Goal: Task Accomplishment & Management: Complete application form

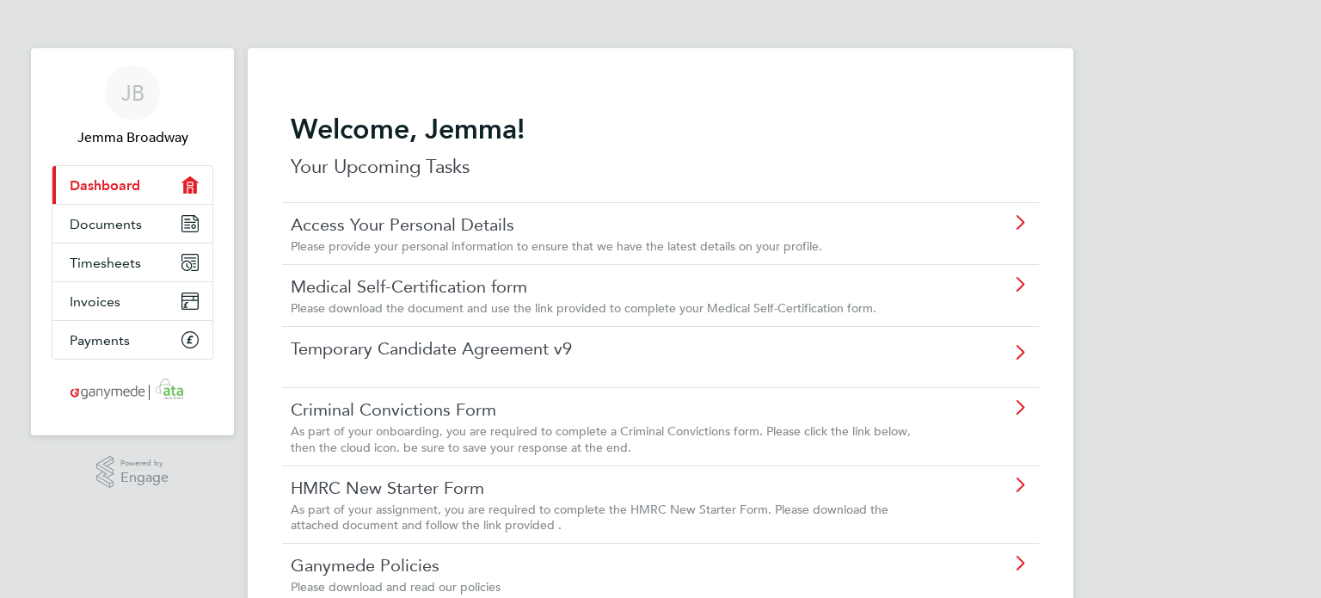
click at [428, 302] on span "Please download the document and use the link provided to complete your Medical…" at bounding box center [584, 307] width 586 height 15
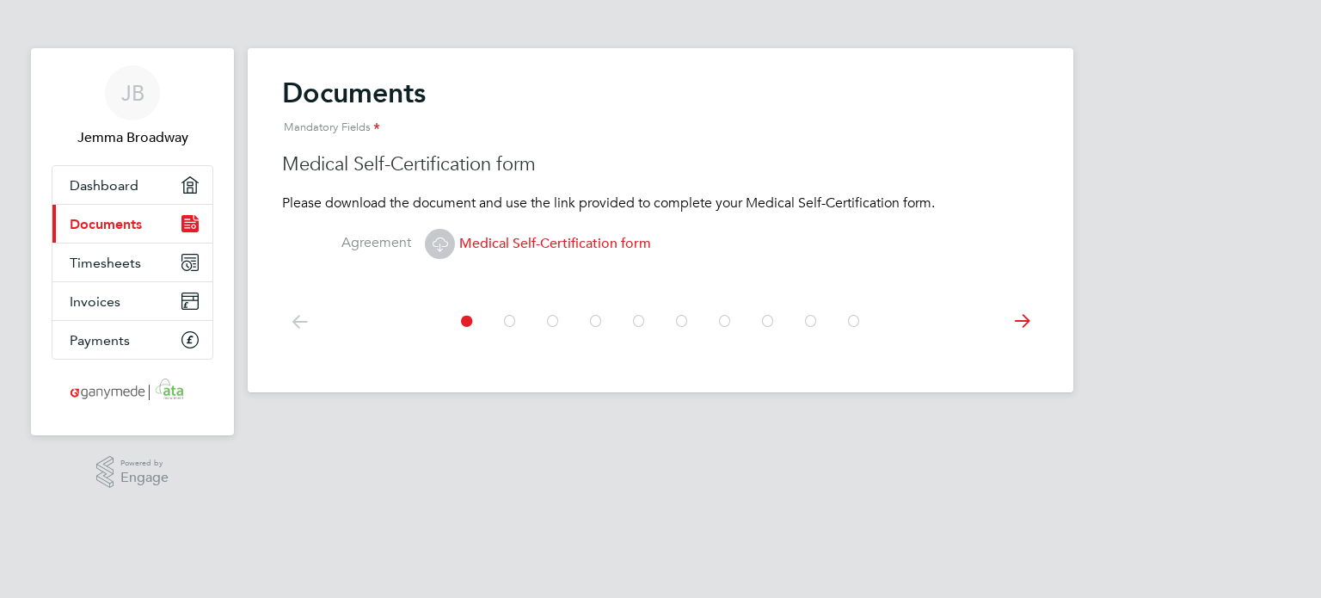
click at [1028, 325] on icon at bounding box center [1021, 321] width 34 height 39
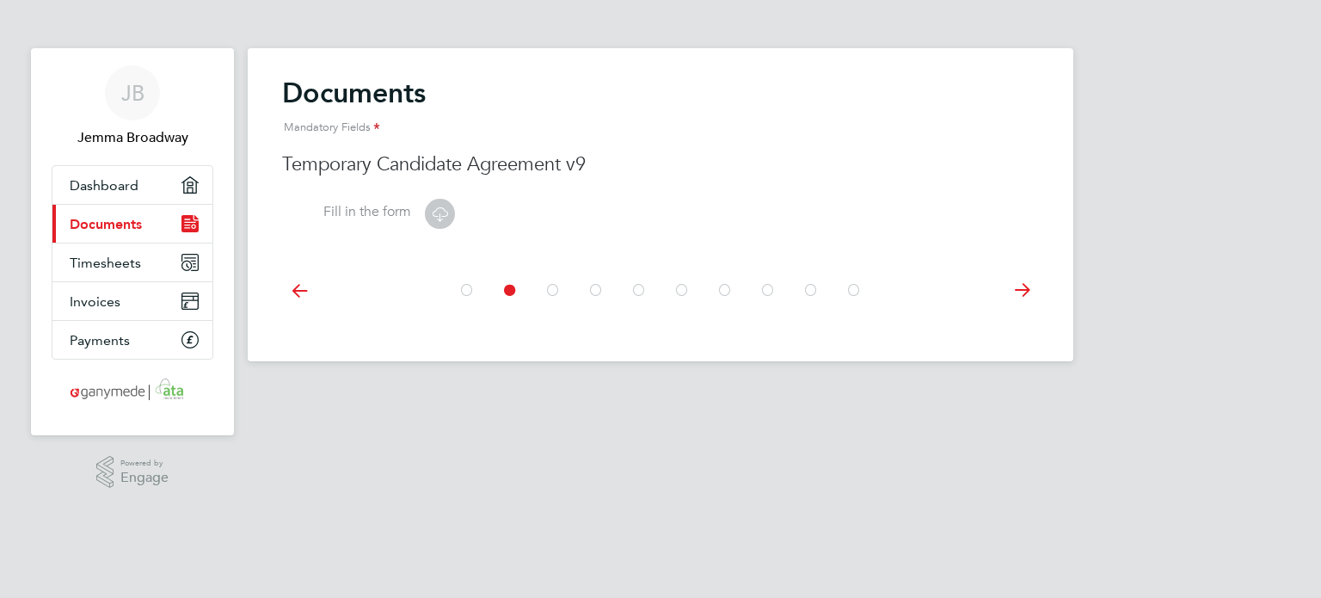
click at [298, 286] on icon at bounding box center [299, 290] width 34 height 39
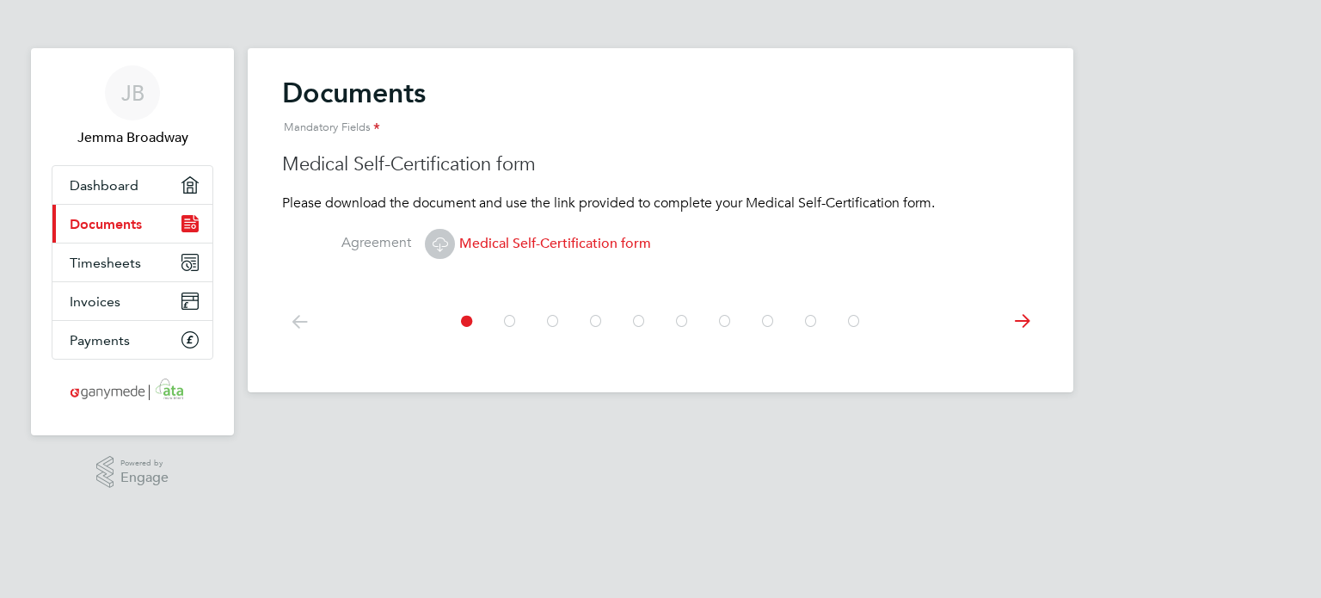
click at [488, 243] on span "Medical Self-Certification form" at bounding box center [538, 243] width 226 height 17
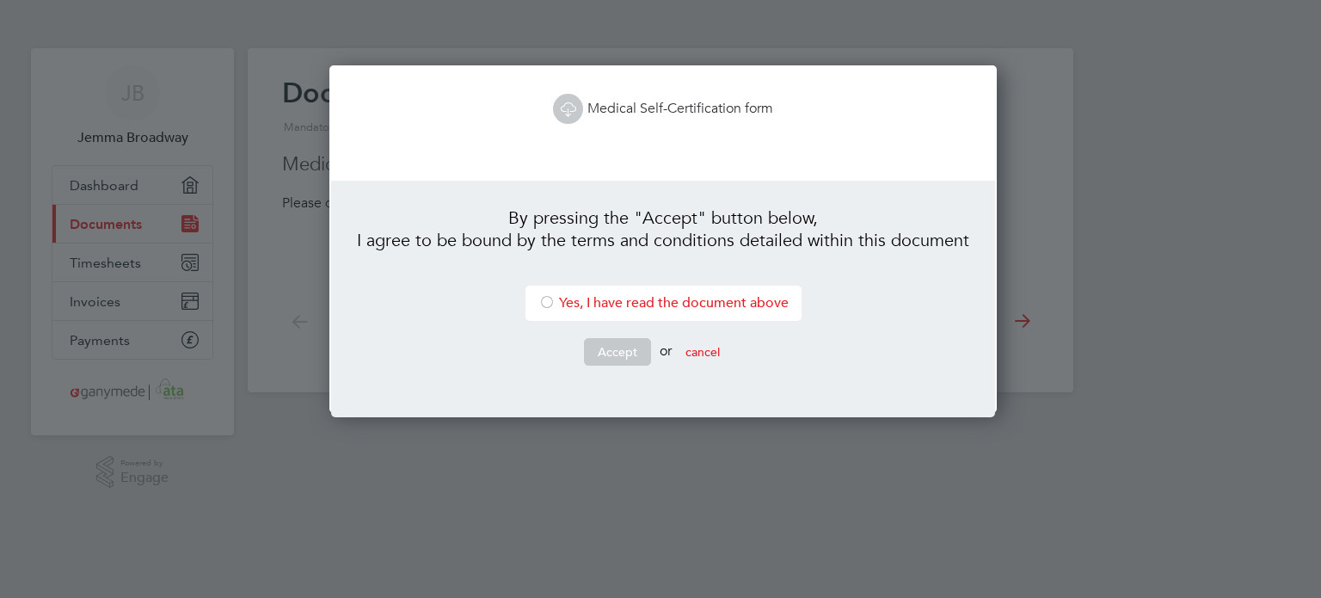
scroll to position [347, 661]
click at [608, 107] on link "Medical Self-Certification form" at bounding box center [663, 108] width 220 height 17
click at [550, 299] on li "Yes, I have read the document above" at bounding box center [663, 303] width 276 height 35
click at [605, 344] on button "Accept" at bounding box center [617, 352] width 67 height 28
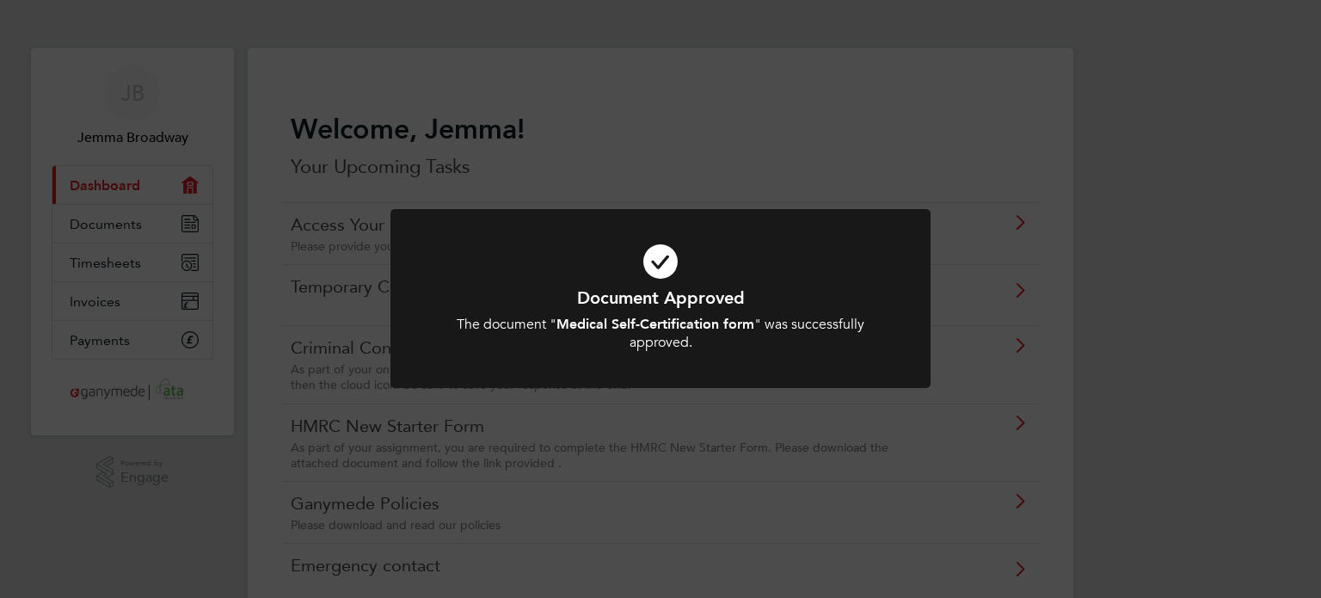
click at [968, 78] on div "Document Approved The document " Medical Self-Certification form " was successf…" at bounding box center [660, 299] width 1321 height 598
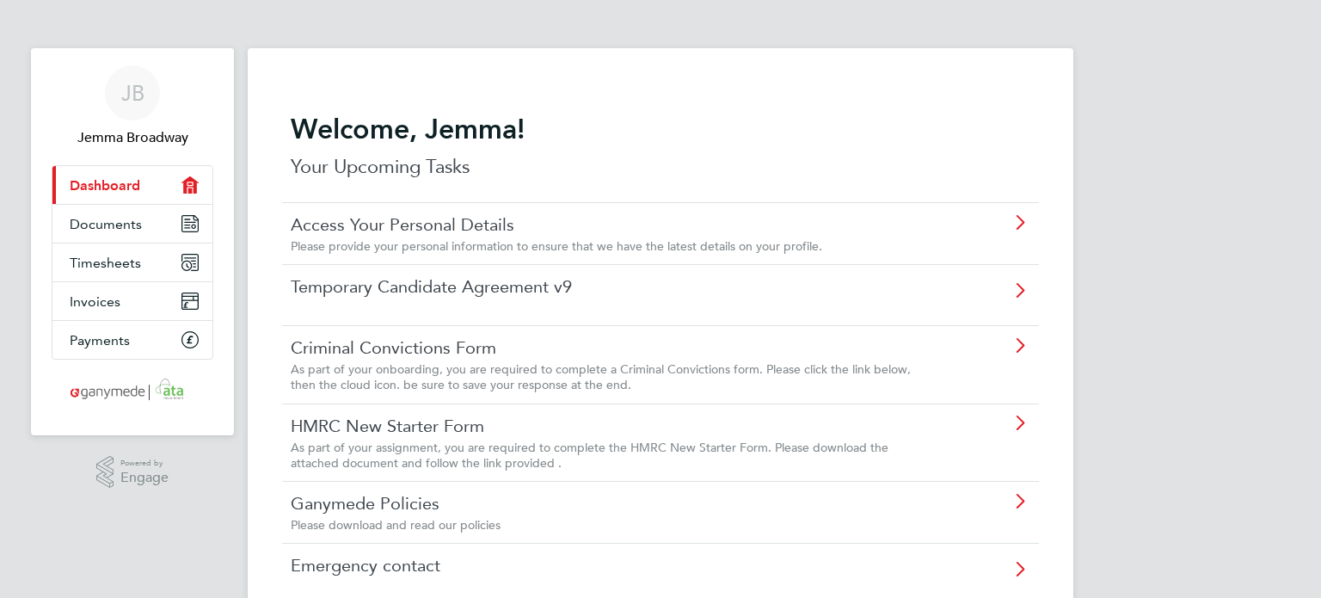
click at [358, 283] on link "Temporary Candidate Agreement v9" at bounding box center [612, 286] width 642 height 22
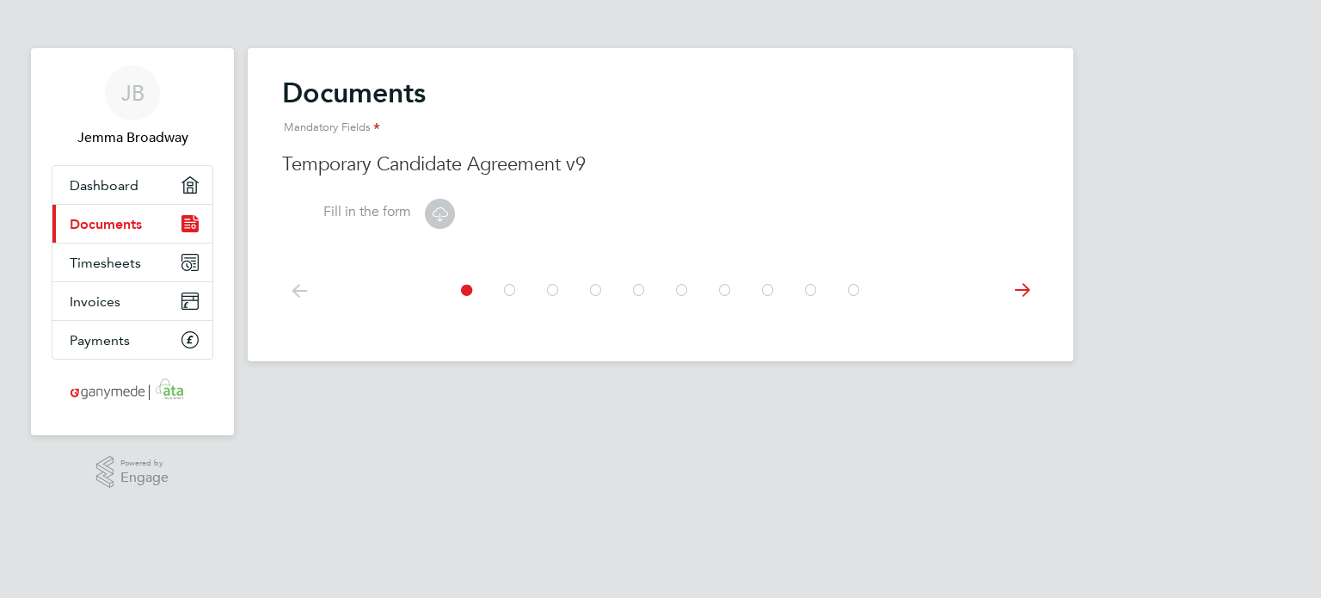
click at [429, 210] on icon at bounding box center [439, 213] width 21 height 21
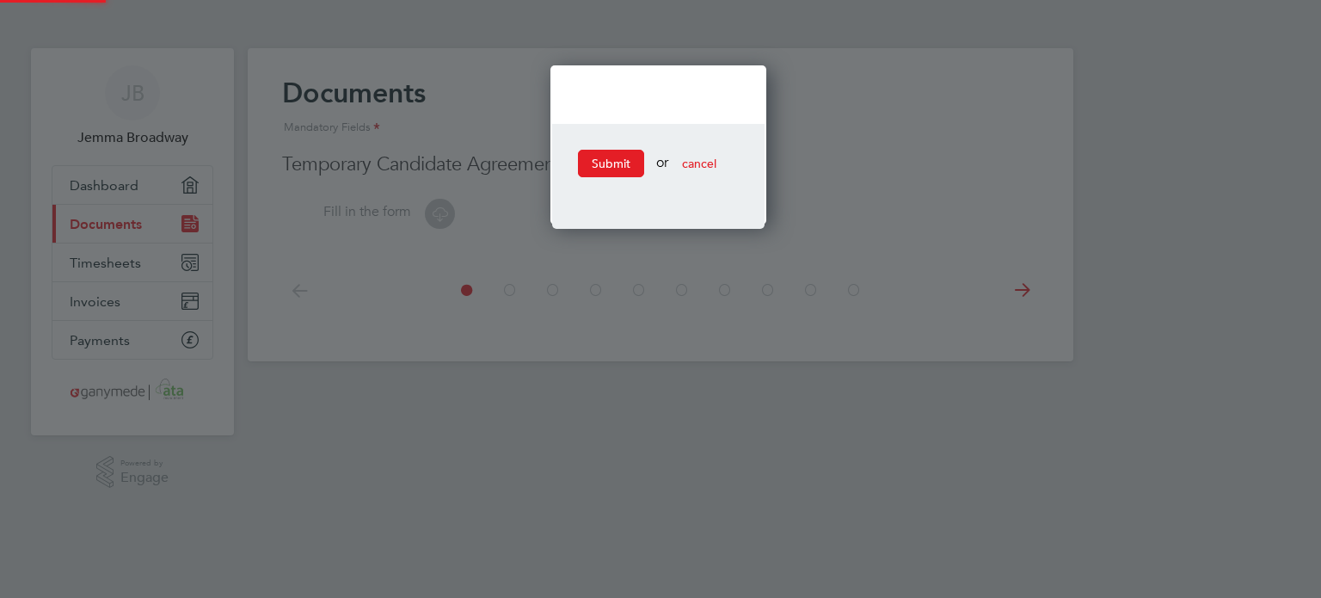
scroll to position [160, 220]
click at [715, 164] on span "cancel" at bounding box center [699, 163] width 34 height 15
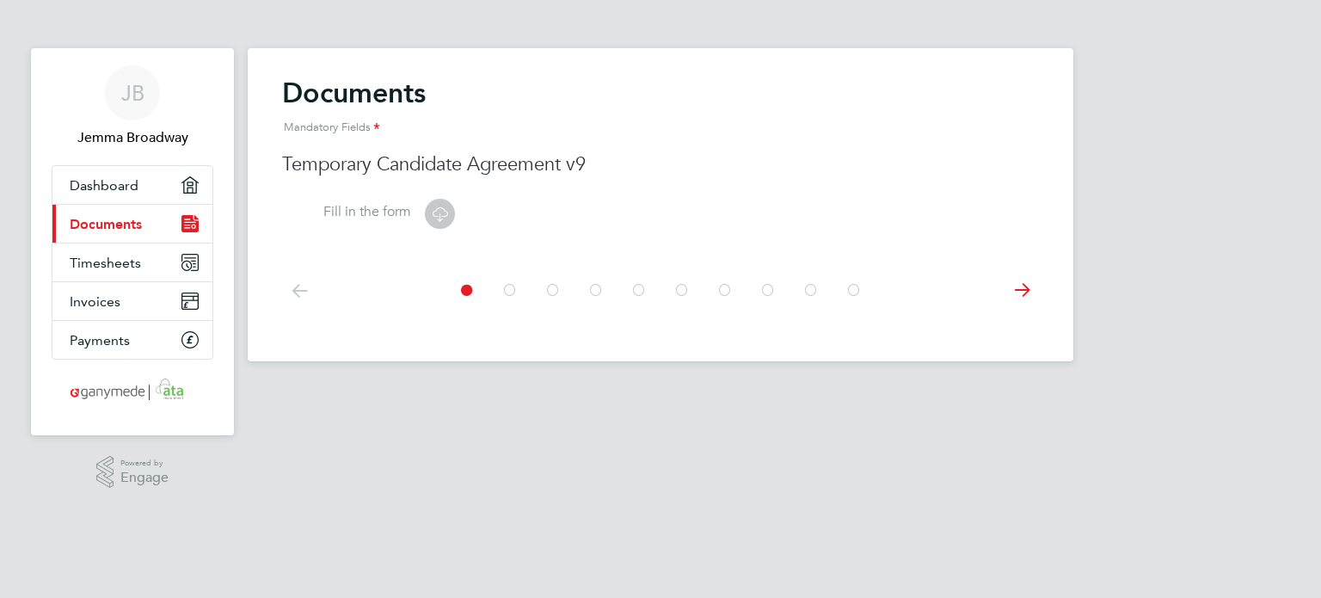
click at [456, 210] on span at bounding box center [442, 212] width 34 height 17
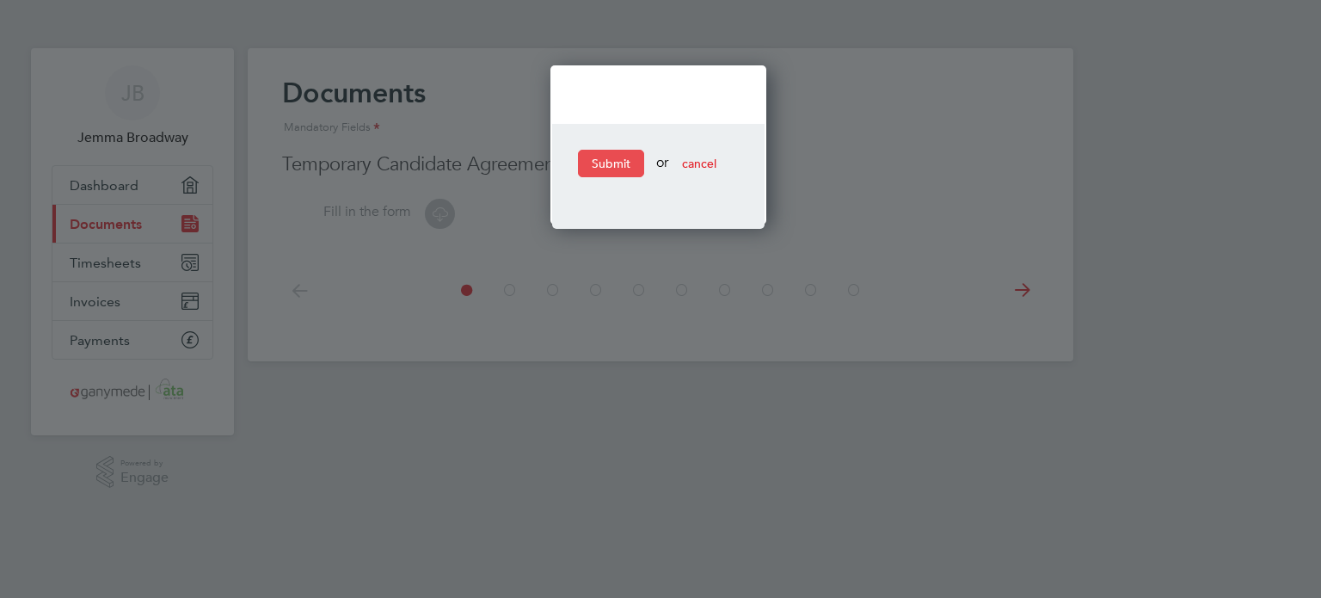
click at [602, 164] on button "Submit" at bounding box center [611, 164] width 66 height 28
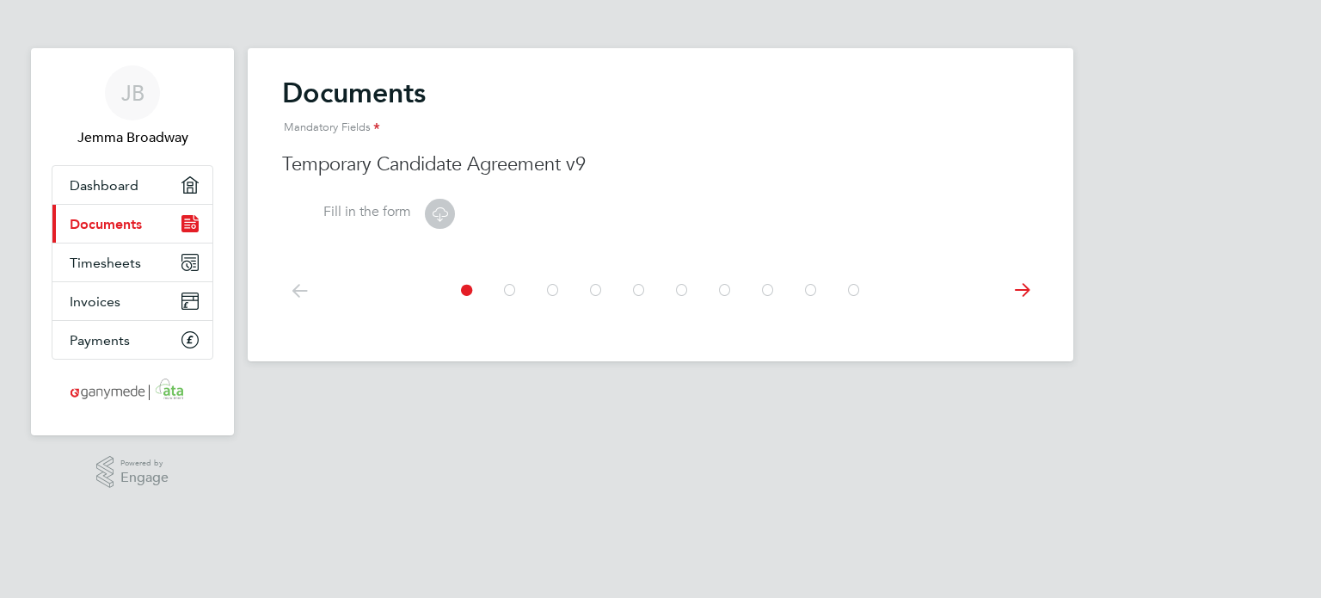
click at [137, 225] on span "Documents" at bounding box center [106, 224] width 72 height 16
click at [437, 216] on icon at bounding box center [439, 213] width 21 height 21
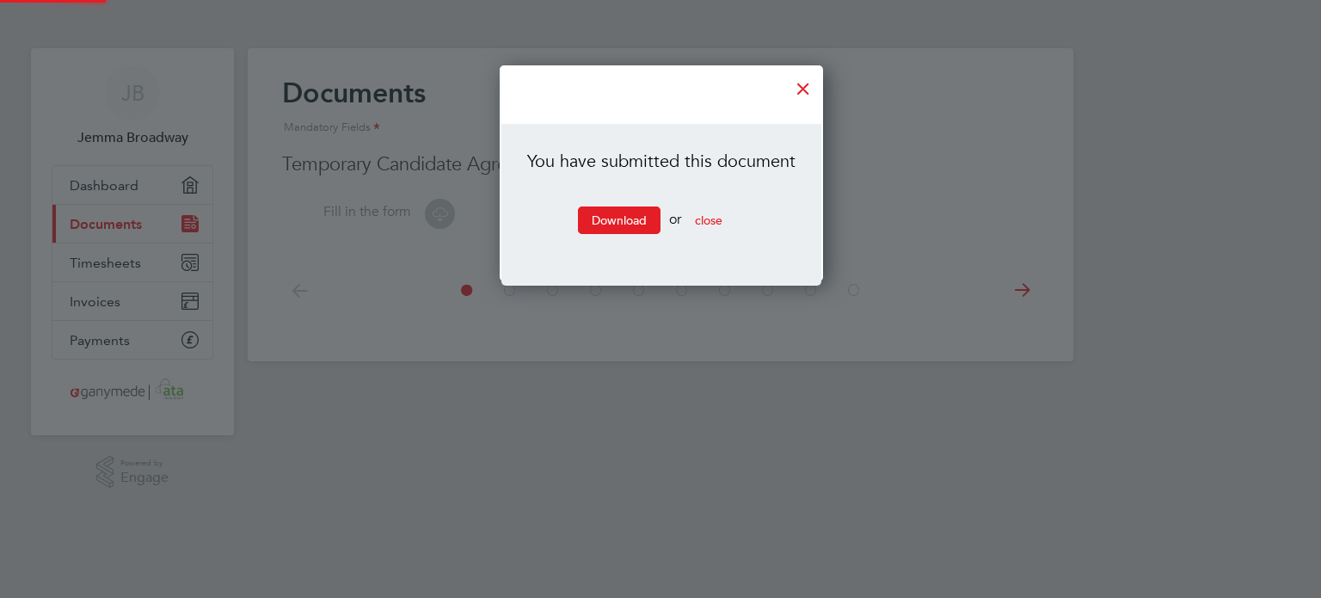
scroll to position [217, 322]
click at [619, 207] on link "Download" at bounding box center [619, 220] width 83 height 28
click at [703, 231] on button "close" at bounding box center [708, 220] width 55 height 28
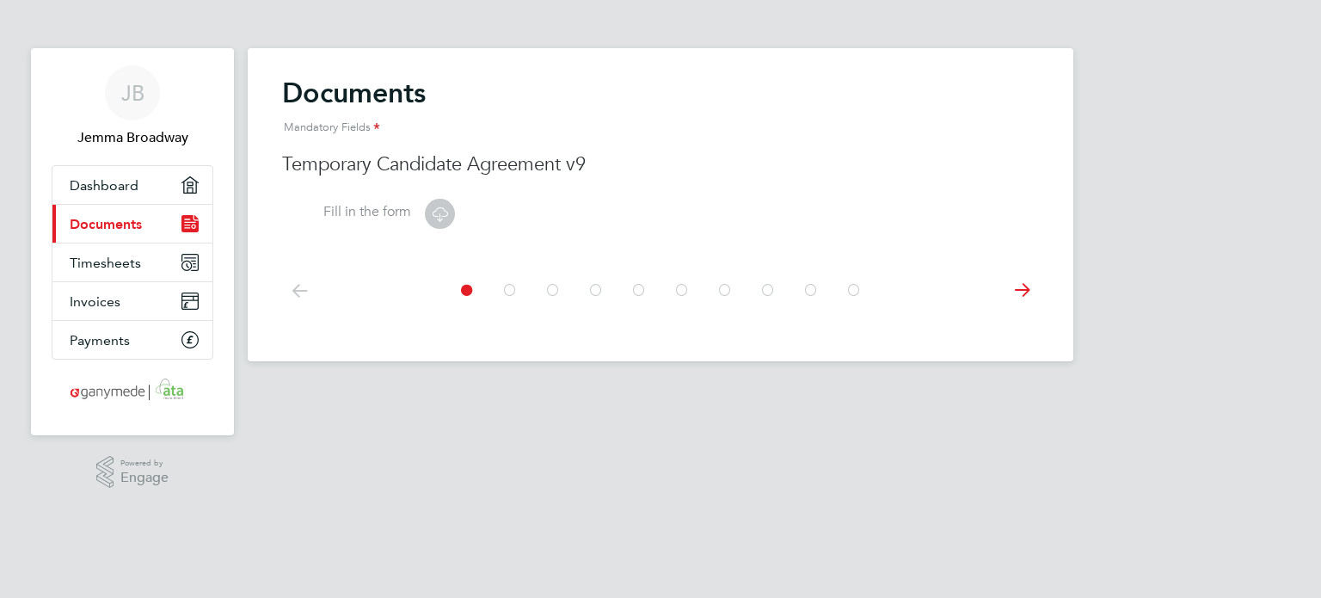
click at [175, 216] on link "Current page: Documents" at bounding box center [132, 224] width 160 height 38
click at [111, 187] on span "Dashboard" at bounding box center [104, 185] width 69 height 16
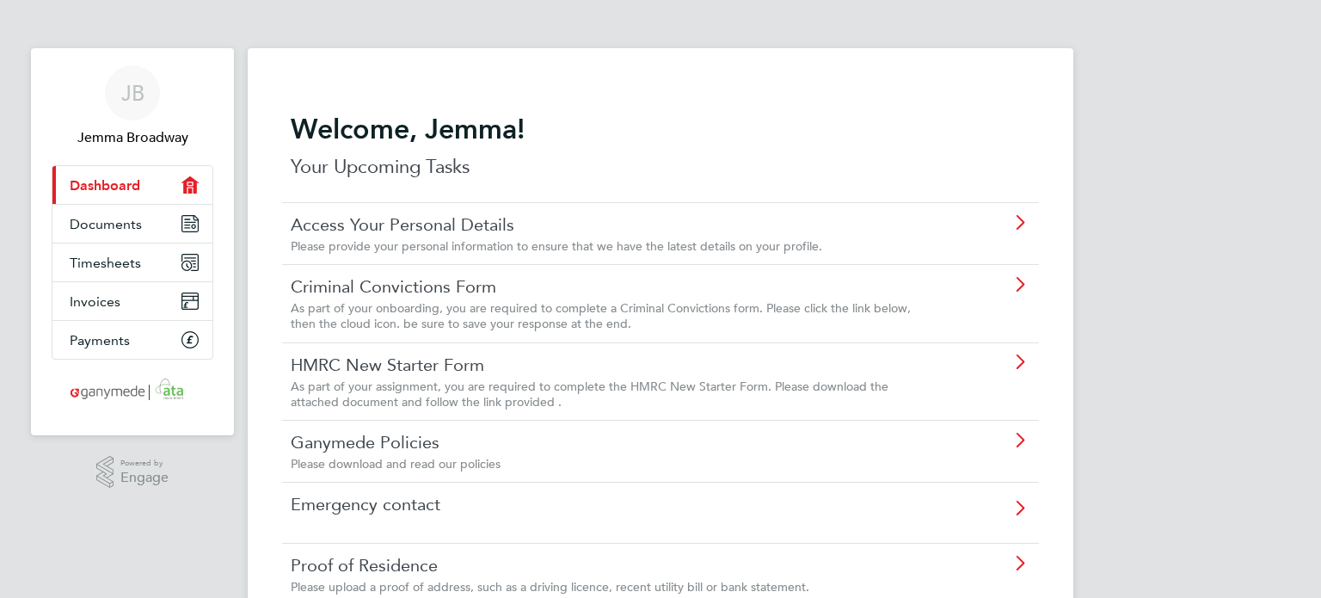
click at [414, 300] on span "As part of your onboarding, you are required to complete a Criminal Convictions…" at bounding box center [601, 315] width 620 height 31
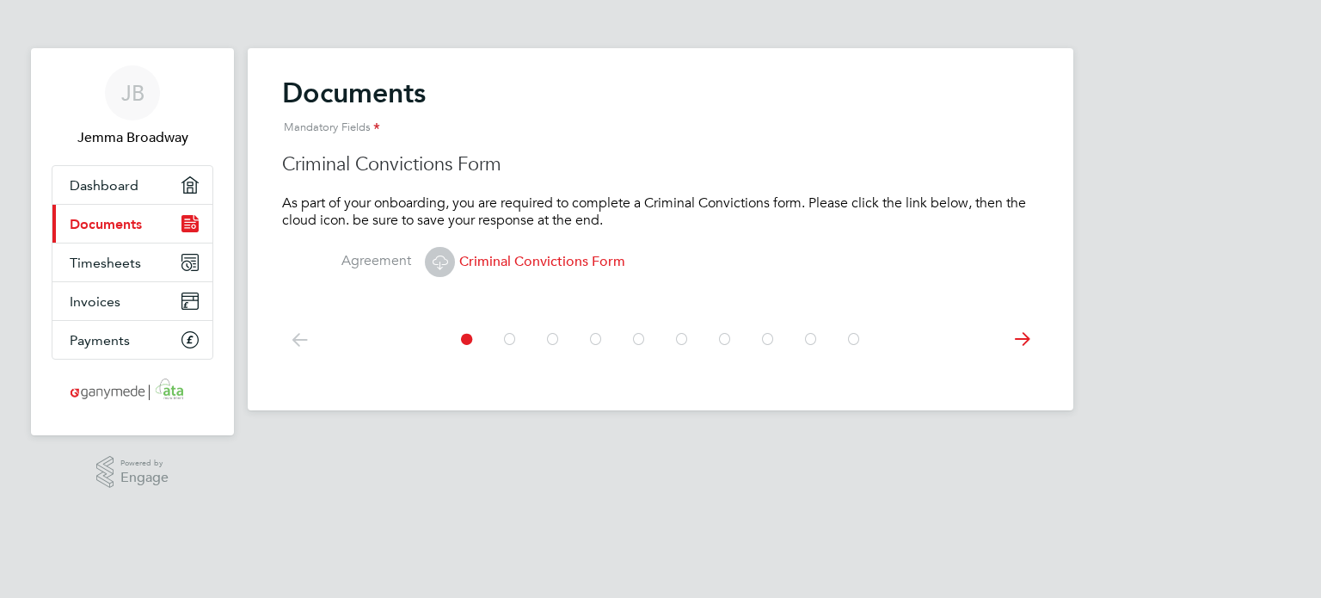
click at [443, 267] on icon at bounding box center [439, 261] width 21 height 21
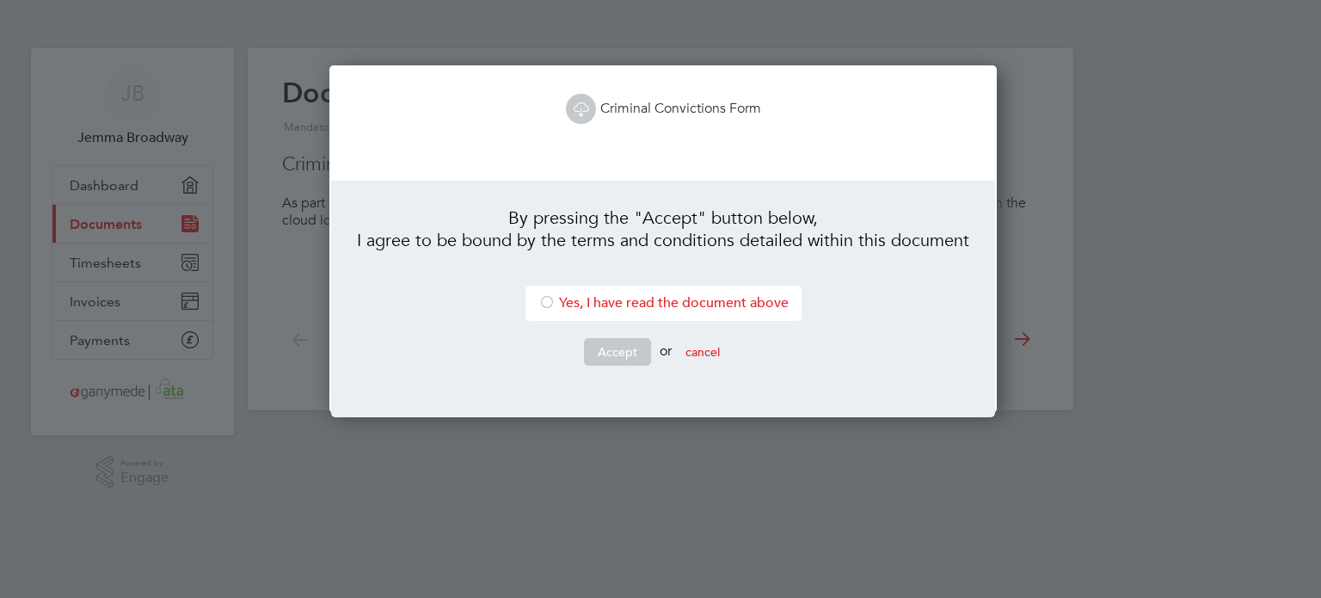
scroll to position [347, 661]
click at [660, 104] on link "Criminal Convictions Form" at bounding box center [663, 108] width 195 height 17
click at [544, 302] on div at bounding box center [546, 303] width 17 height 17
click at [595, 348] on button "Accept" at bounding box center [617, 352] width 67 height 28
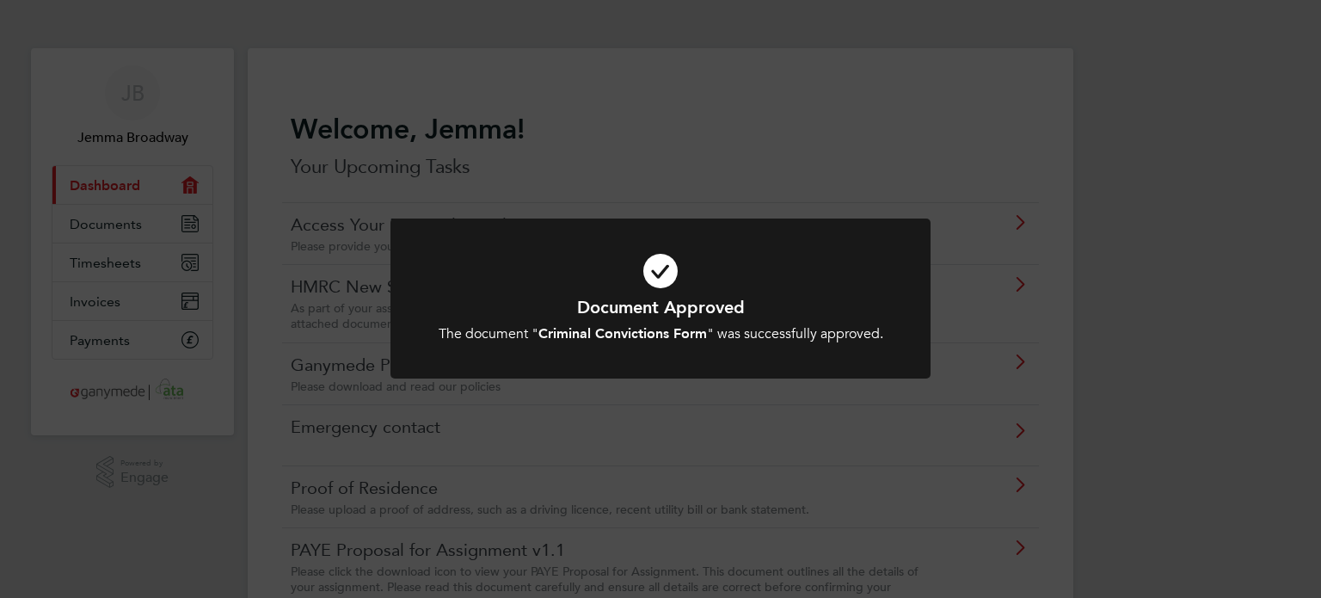
click at [1231, 243] on div "Document Approved The document " Criminal Convictions Form " was successfully a…" at bounding box center [660, 299] width 1321 height 598
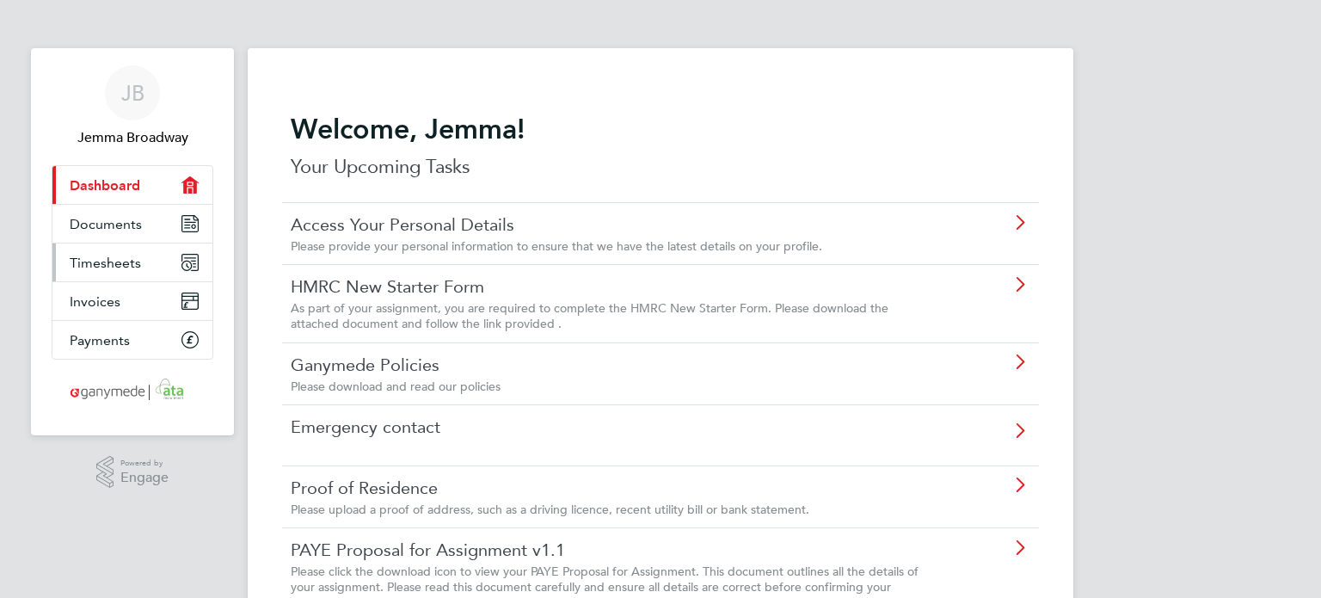
click at [139, 264] on link "Timesheets" at bounding box center [132, 262] width 160 height 38
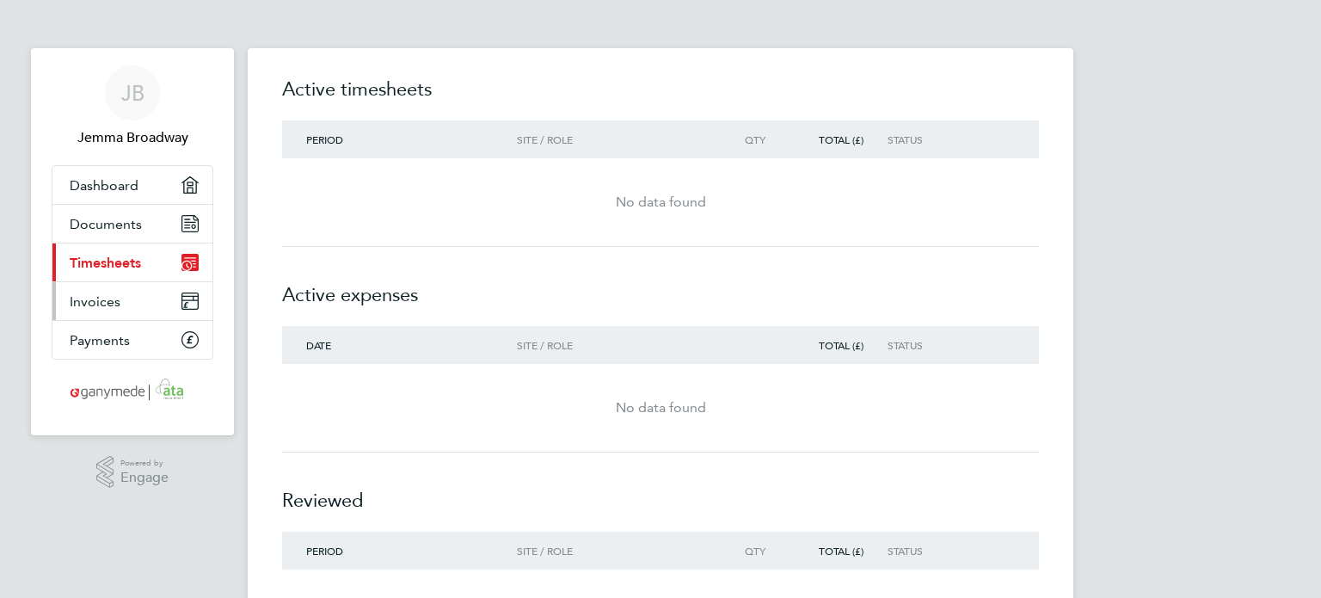
click at [138, 298] on link "Invoices" at bounding box center [132, 301] width 160 height 38
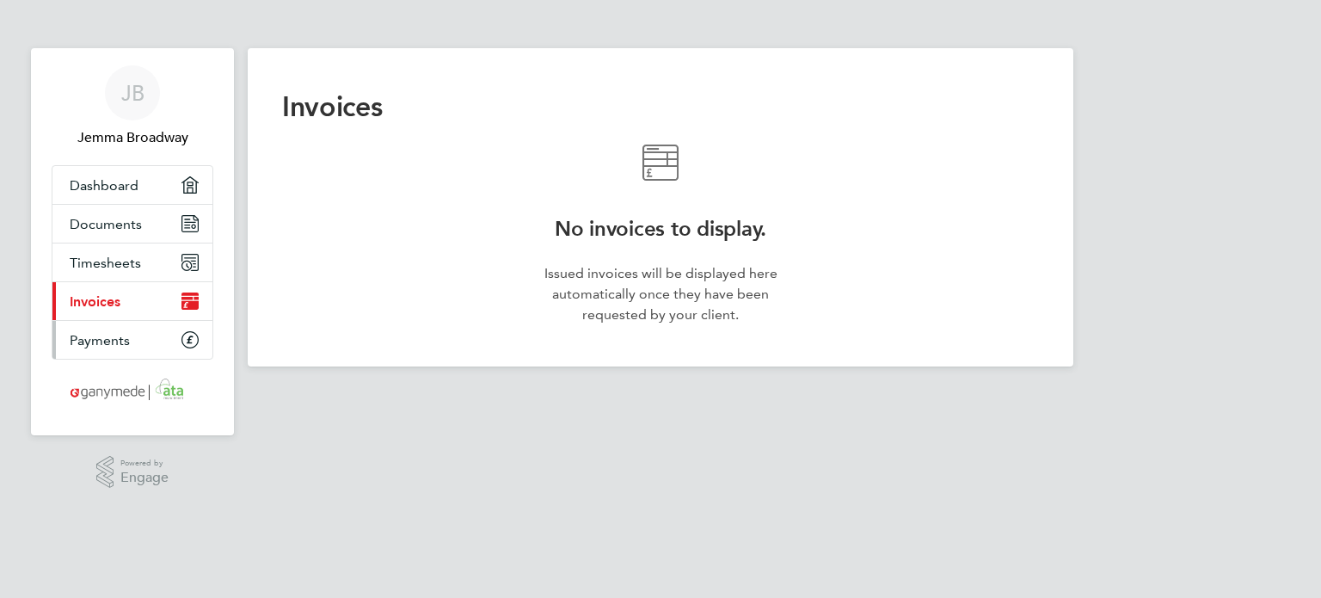
click at [138, 337] on link "Payments" at bounding box center [132, 340] width 160 height 38
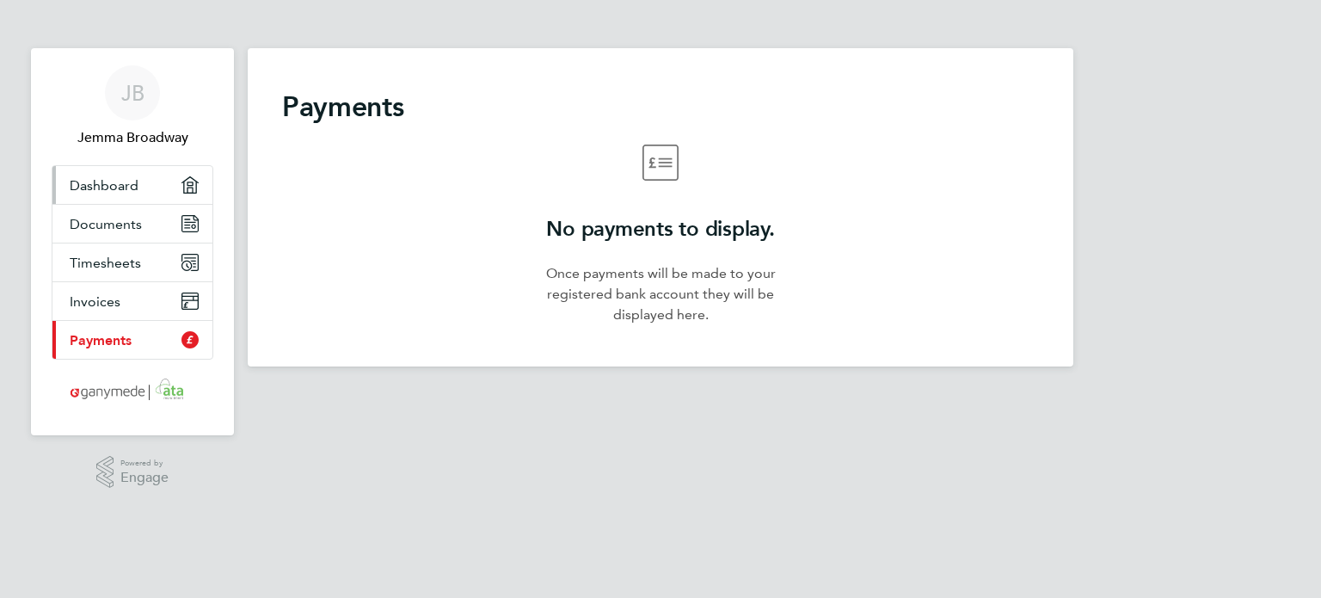
click at [137, 180] on span "Dashboard" at bounding box center [104, 185] width 69 height 16
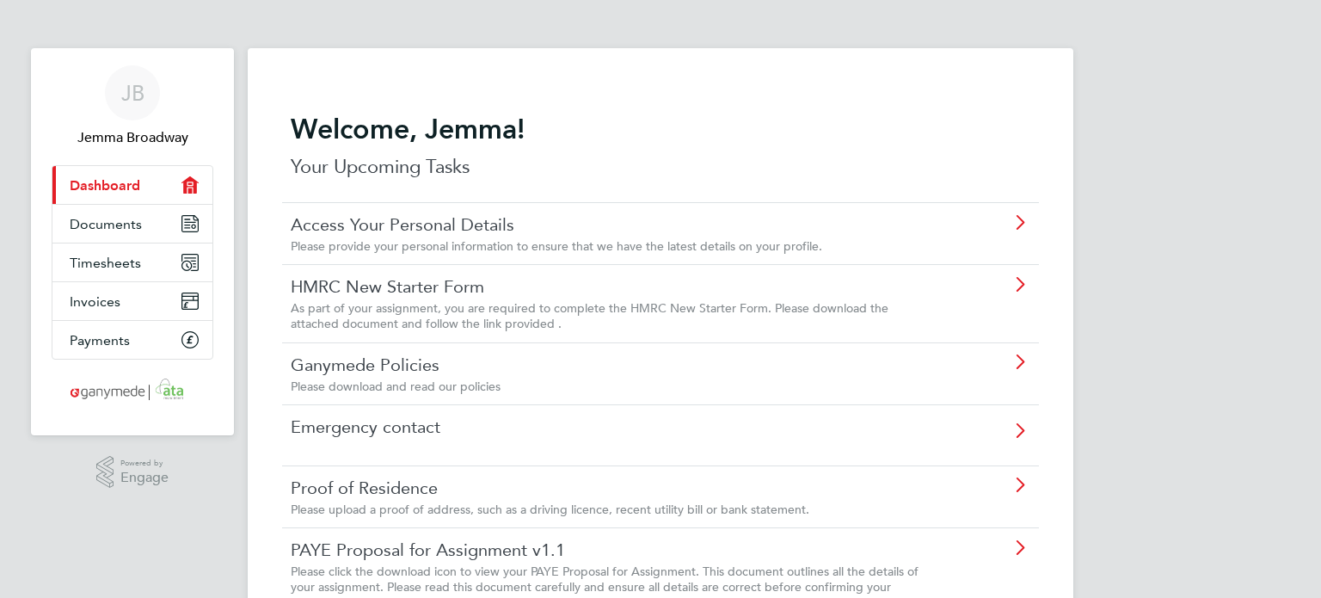
click at [380, 294] on link "HMRC New Starter Form" at bounding box center [612, 286] width 642 height 22
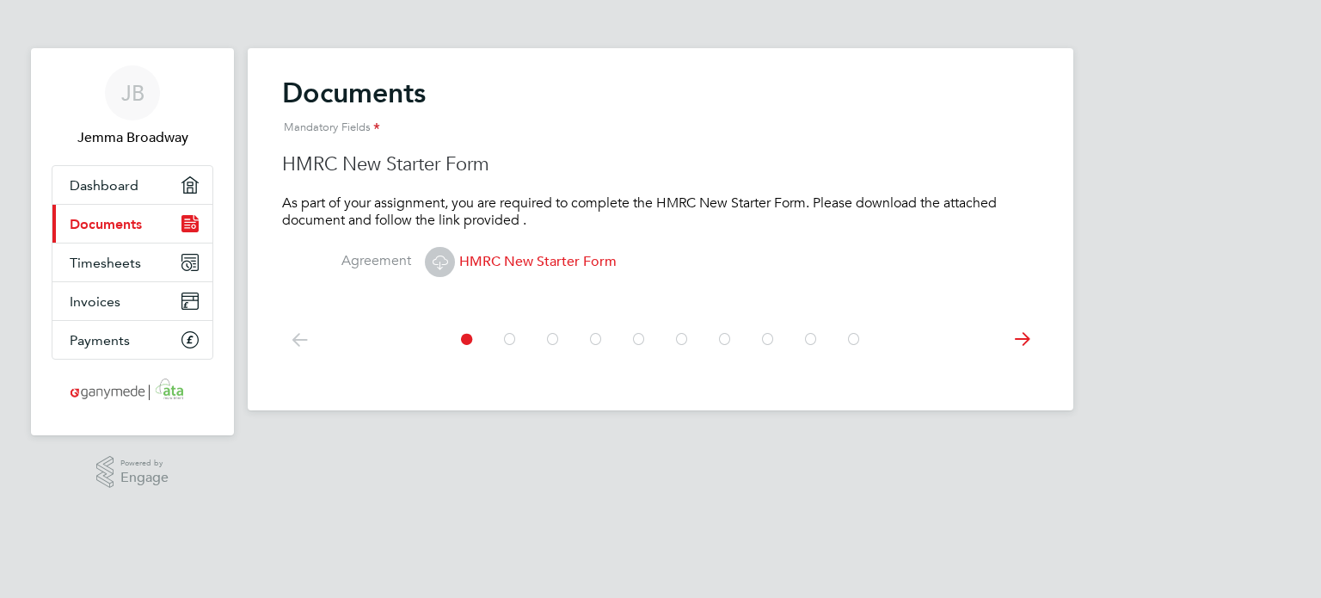
click at [506, 260] on span "HMRC New Starter Form" at bounding box center [521, 261] width 192 height 17
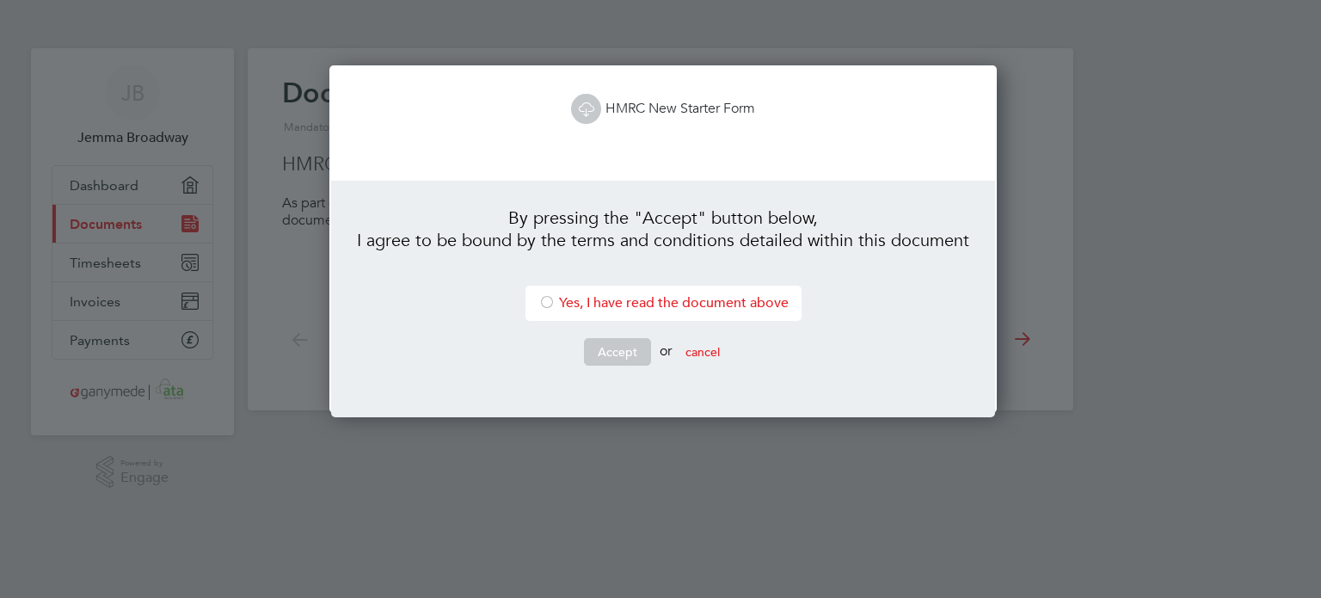
scroll to position [347, 661]
click at [623, 114] on link "HMRC New Starter Form" at bounding box center [663, 108] width 184 height 17
click at [538, 312] on div at bounding box center [546, 303] width 17 height 17
click at [613, 351] on button "Accept" at bounding box center [617, 352] width 67 height 28
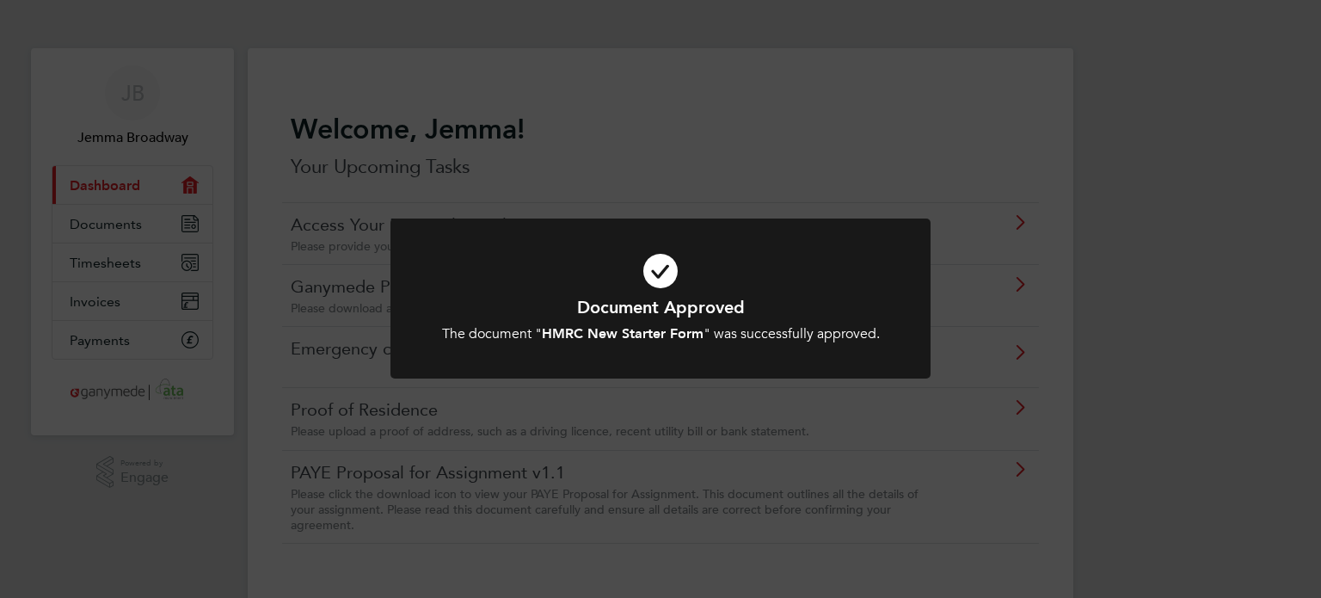
click at [734, 119] on div "Document Approved The document " HMRC New Starter Form " was successfully appro…" at bounding box center [660, 299] width 1321 height 598
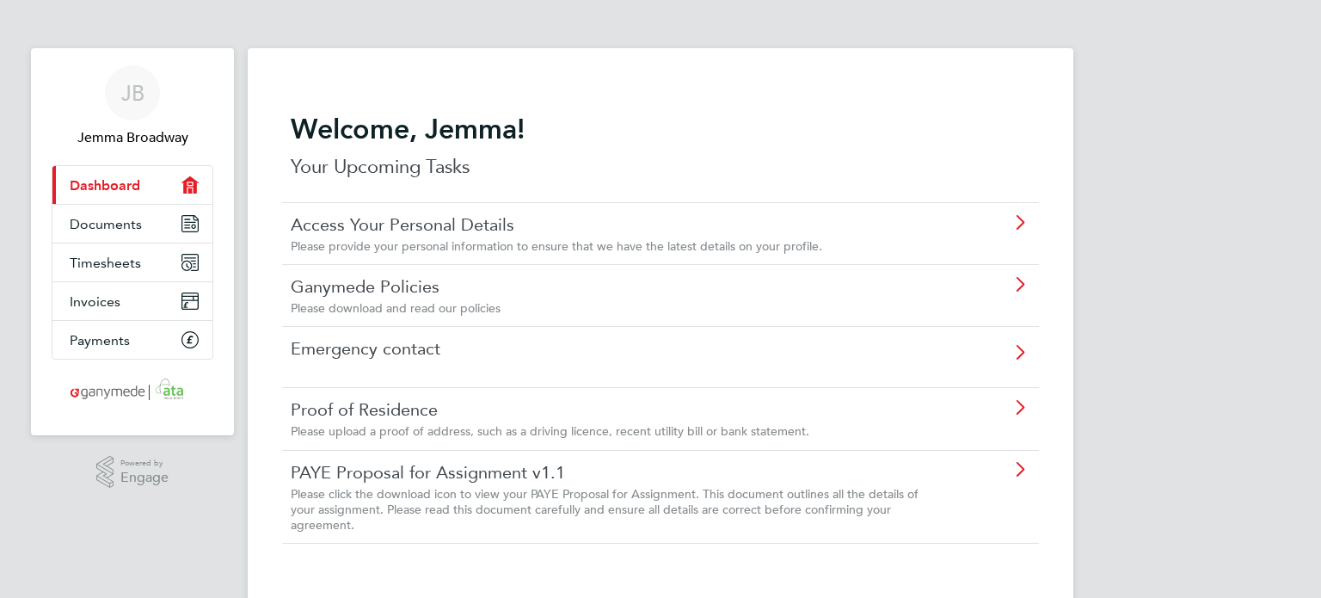
click at [390, 418] on link "Proof of Residence" at bounding box center [612, 409] width 642 height 22
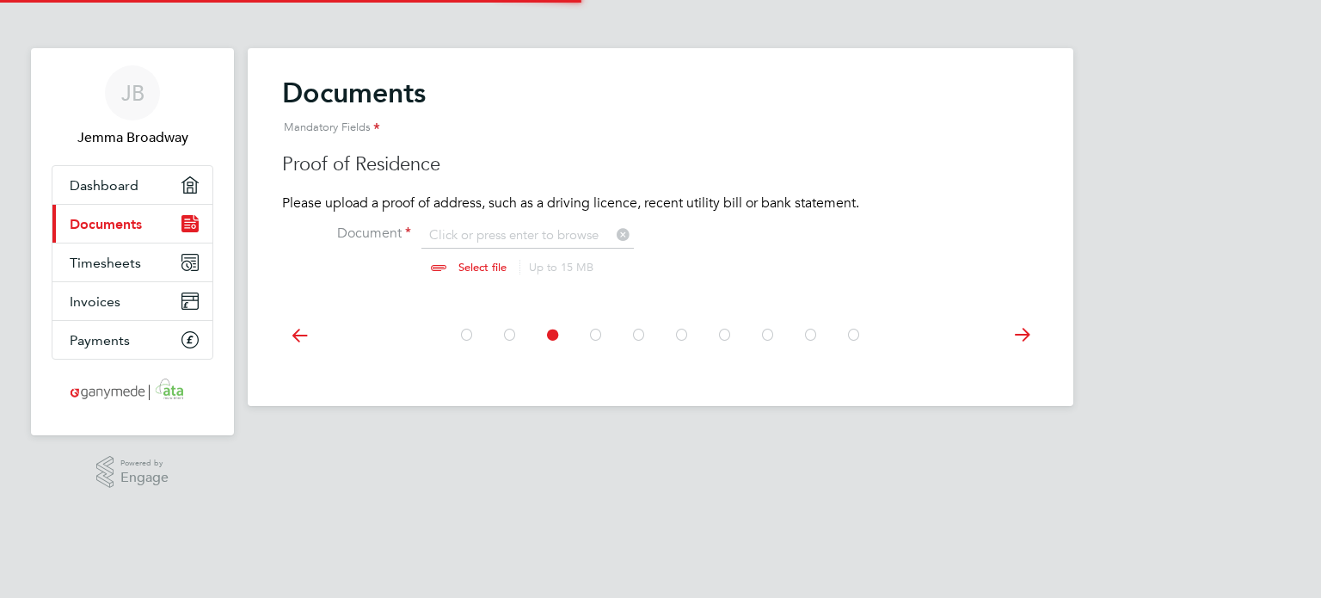
scroll to position [22, 213]
click at [470, 257] on input "file" at bounding box center [499, 252] width 270 height 52
click at [470, 267] on input "file" at bounding box center [499, 252] width 270 height 52
type input "C:\fakepath\Bill-2025-08-21.pdf"
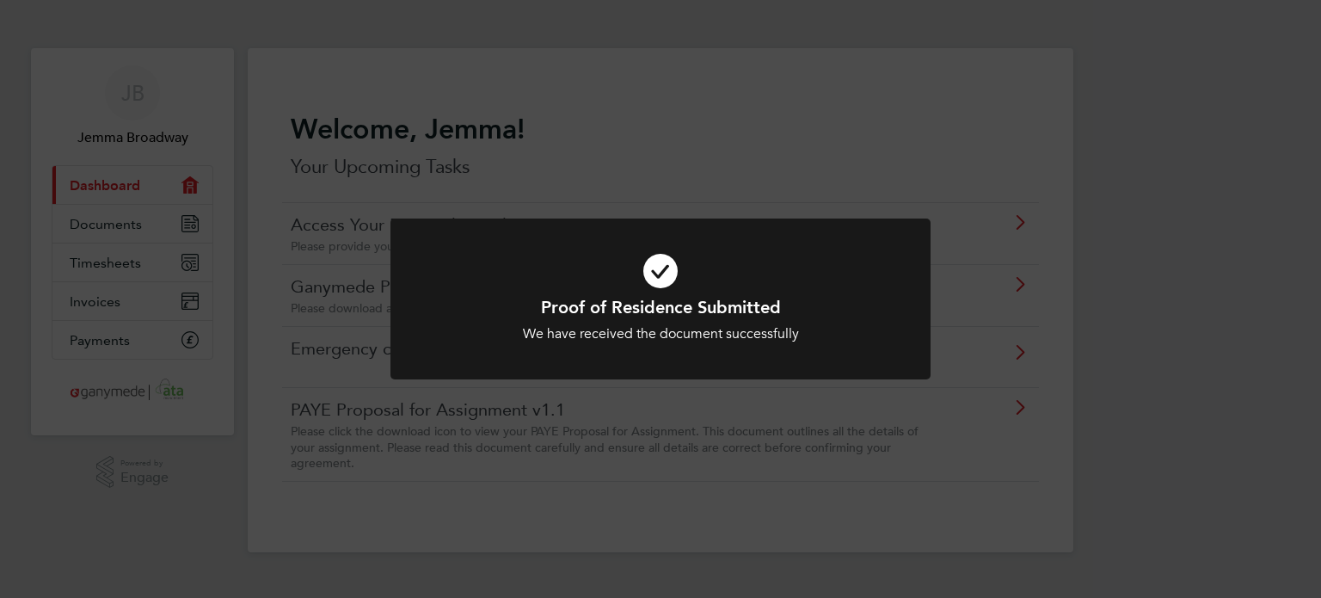
click at [1235, 261] on div "Proof of Residence Submitted We have received the document successfully Cancel …" at bounding box center [660, 299] width 1321 height 598
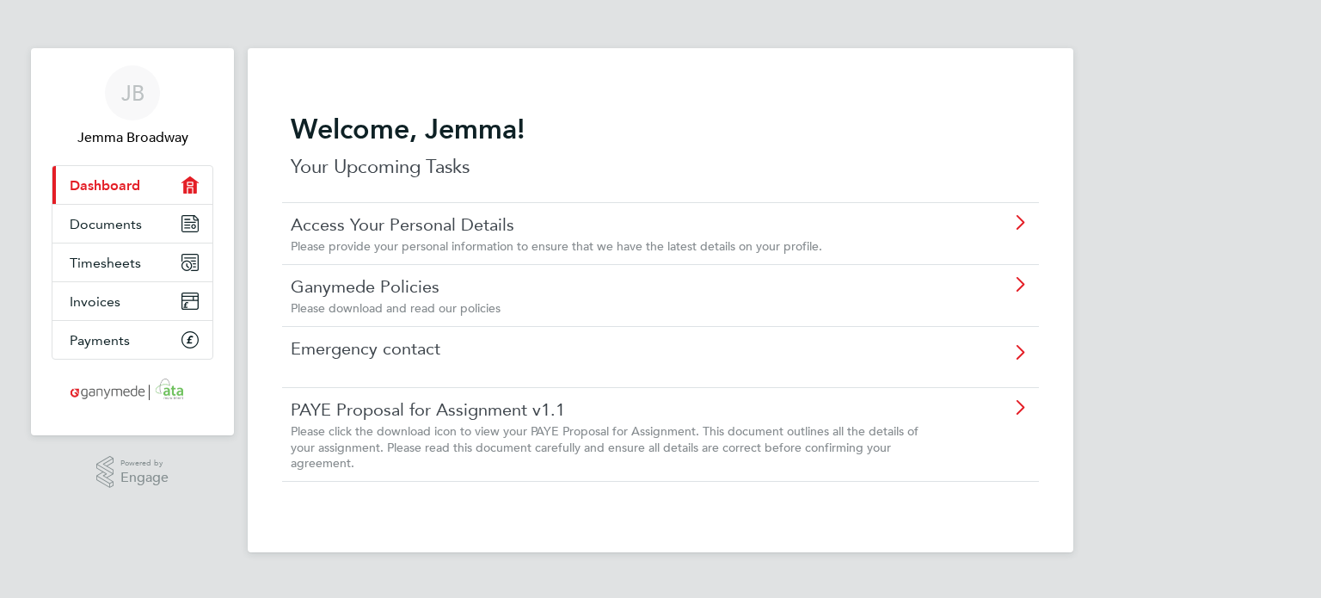
click at [340, 350] on link "Emergency contact" at bounding box center [612, 348] width 642 height 22
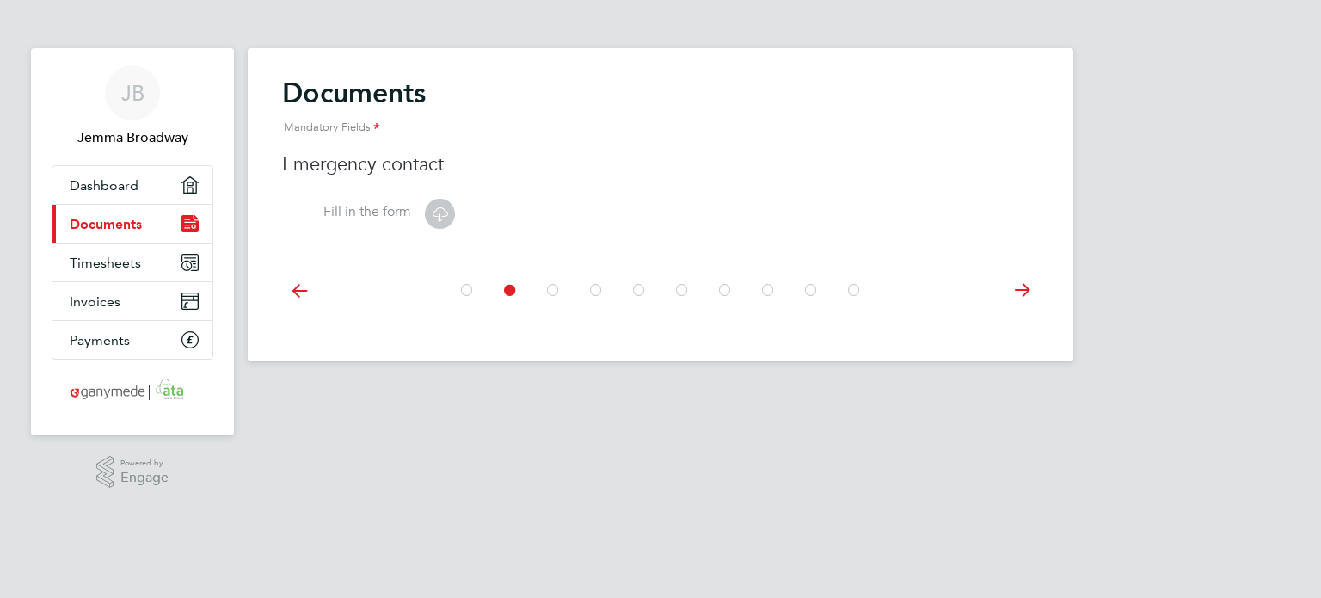
click at [439, 219] on icon at bounding box center [439, 213] width 21 height 21
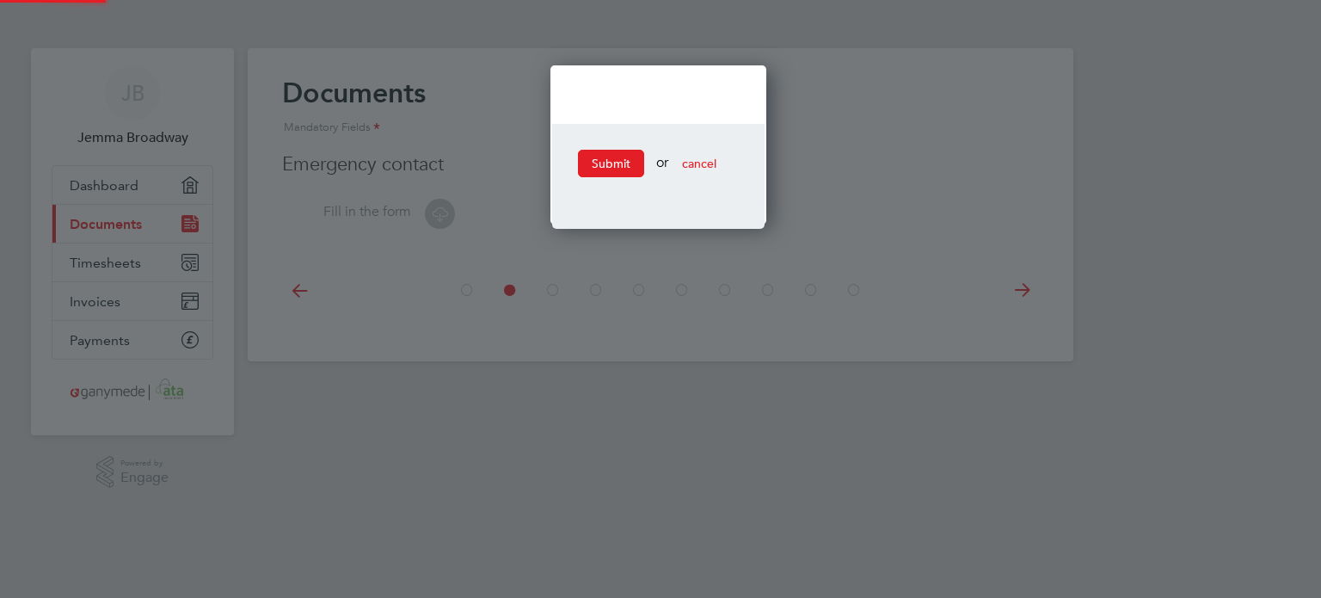
scroll to position [160, 220]
click at [654, 81] on div "Submit or cancel" at bounding box center [658, 144] width 216 height 159
click at [697, 164] on span "cancel" at bounding box center [699, 163] width 34 height 15
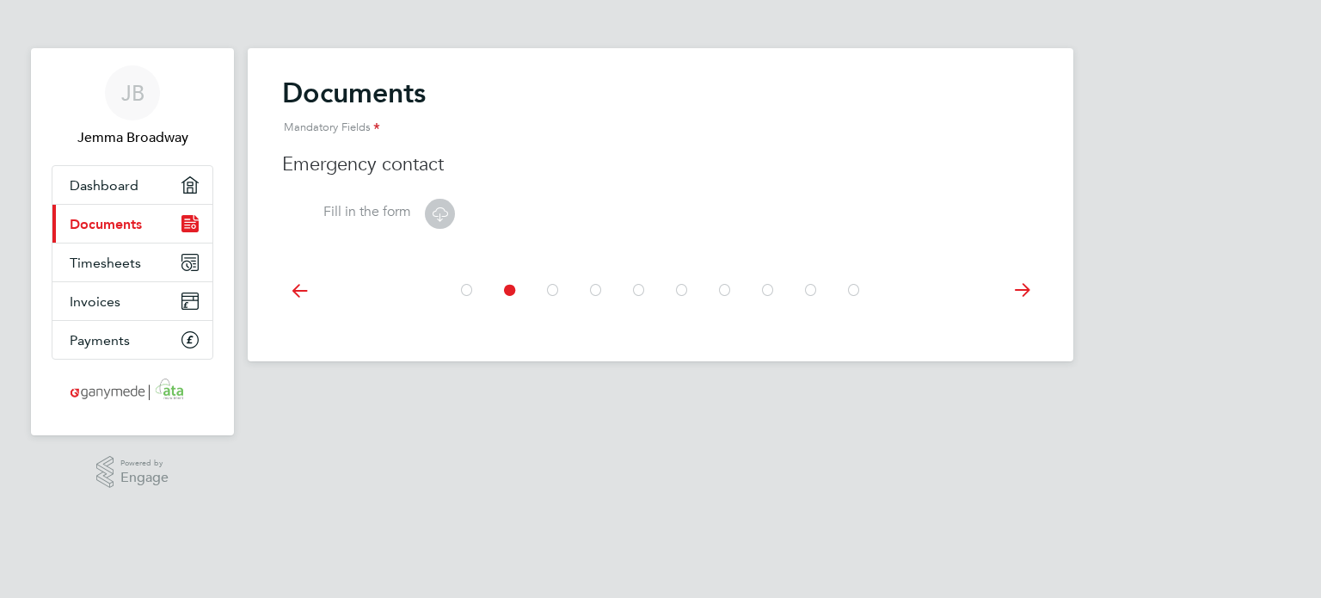
click at [326, 172] on h3 "Emergency contact" at bounding box center [660, 164] width 757 height 25
click at [296, 288] on icon at bounding box center [299, 290] width 34 height 39
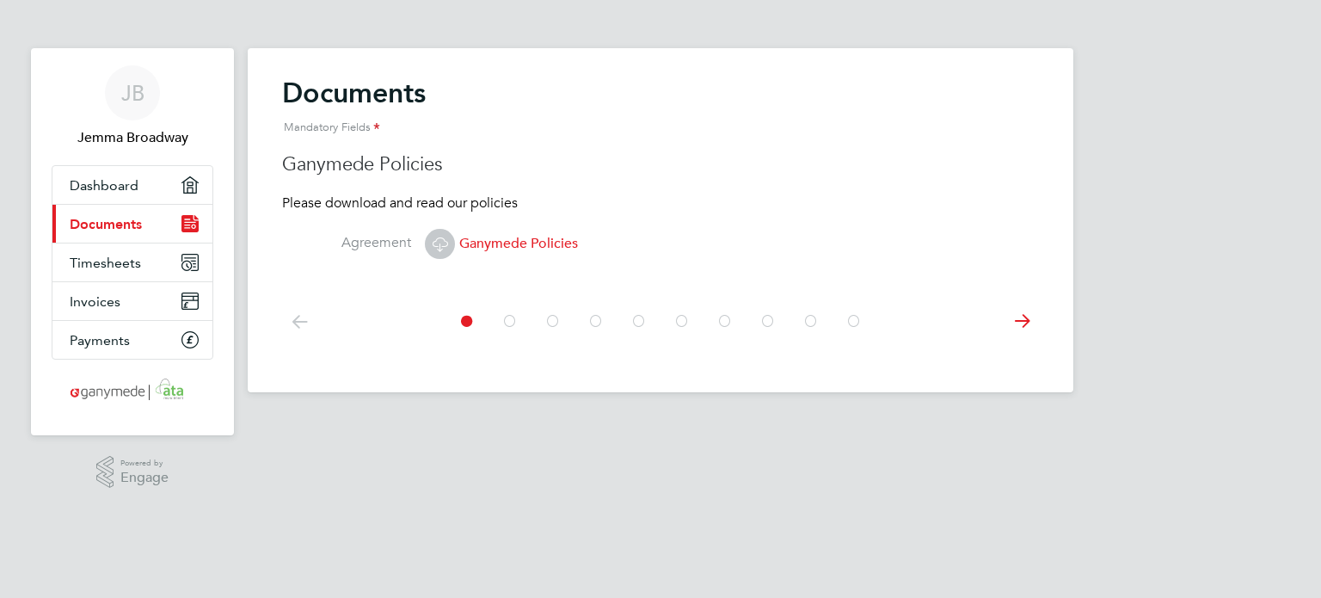
click at [540, 324] on div at bounding box center [660, 321] width 430 height 39
click at [857, 324] on icon at bounding box center [853, 321] width 17 height 39
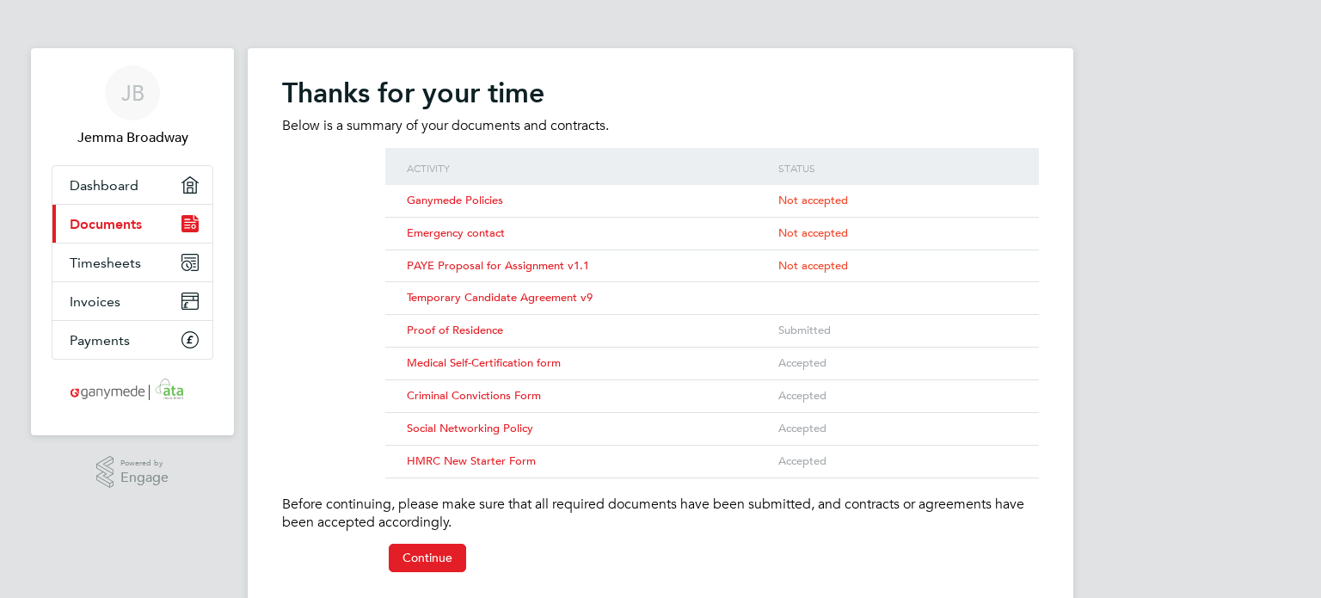
click at [471, 331] on span "Proof of Residence" at bounding box center [455, 329] width 96 height 15
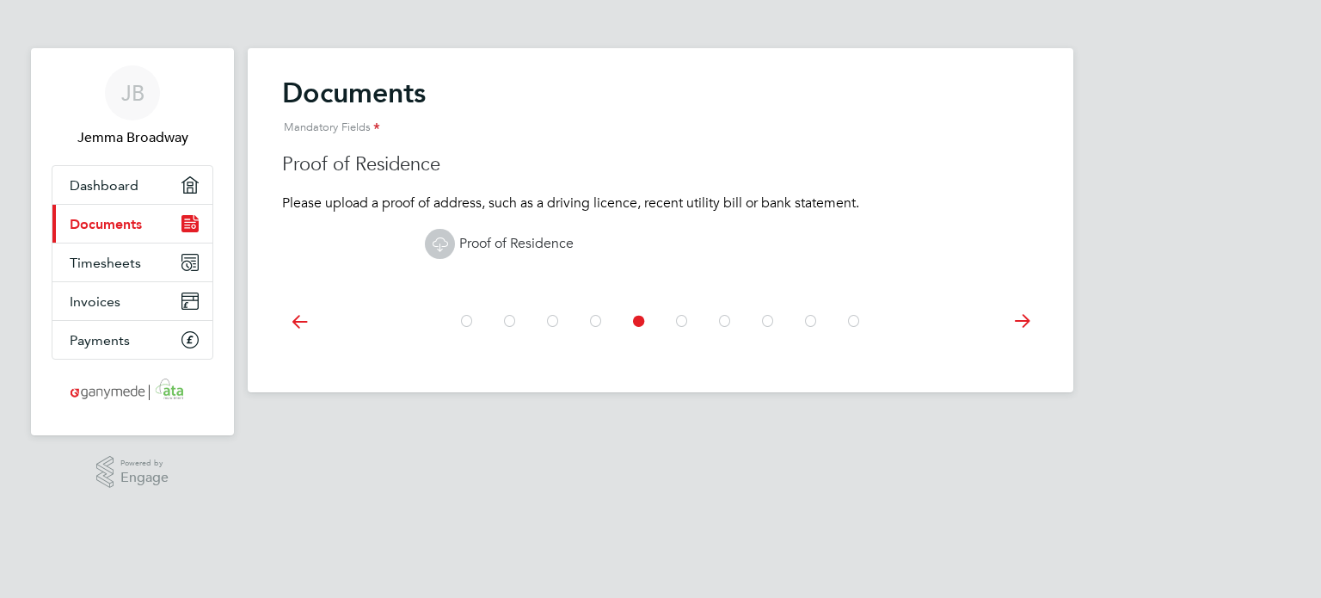
click at [434, 238] on icon at bounding box center [439, 243] width 21 height 21
click at [166, 218] on link "Current page: Documents" at bounding box center [132, 224] width 160 height 38
click at [1031, 322] on icon at bounding box center [1021, 321] width 34 height 39
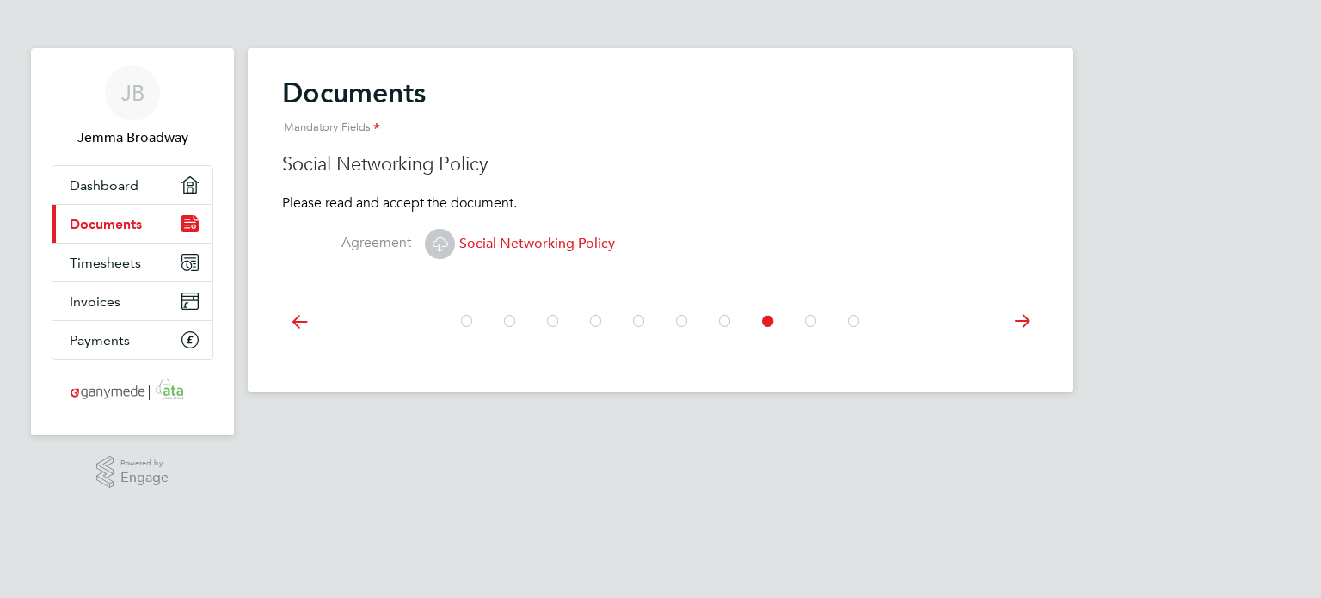
click at [1031, 322] on icon at bounding box center [1021, 321] width 34 height 39
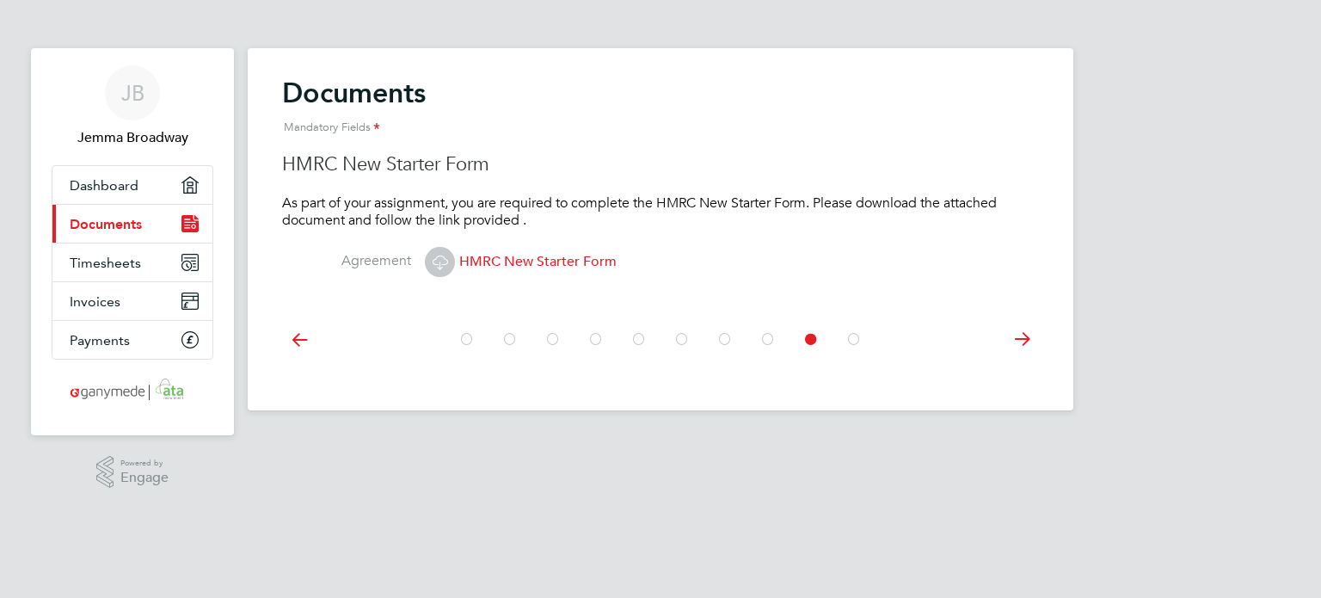
click at [1031, 322] on icon at bounding box center [1021, 339] width 34 height 39
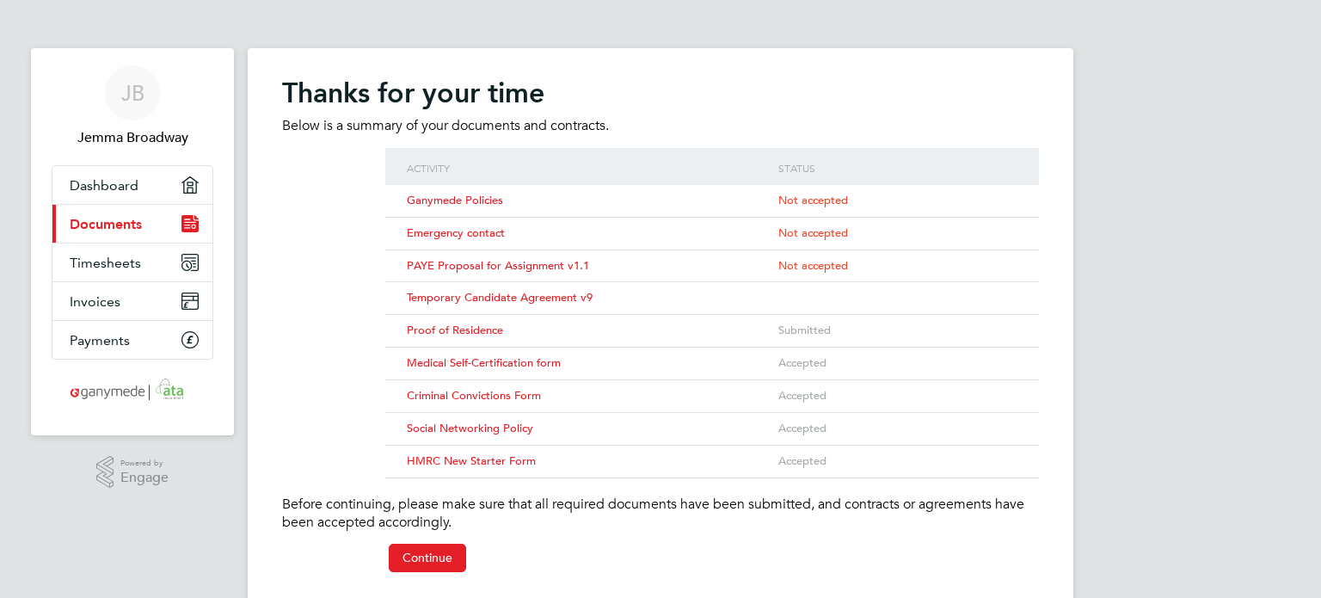
click at [461, 292] on span "Temporary Candidate Agreement v9" at bounding box center [500, 297] width 186 height 15
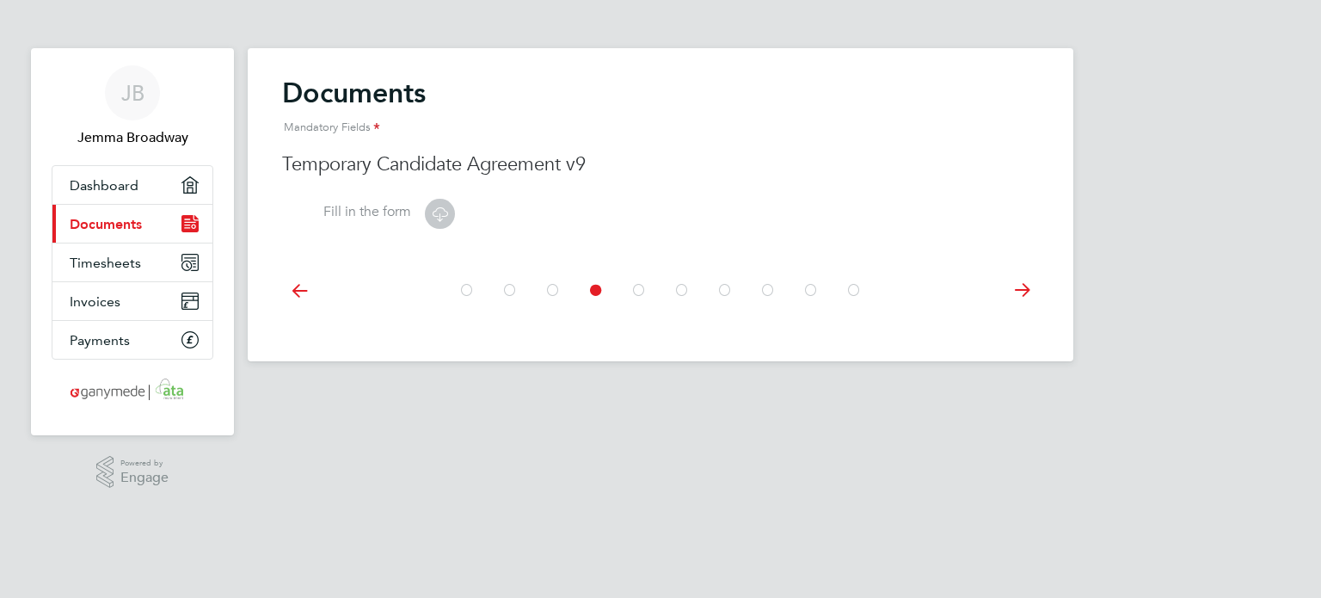
click at [434, 207] on icon at bounding box center [439, 213] width 21 height 21
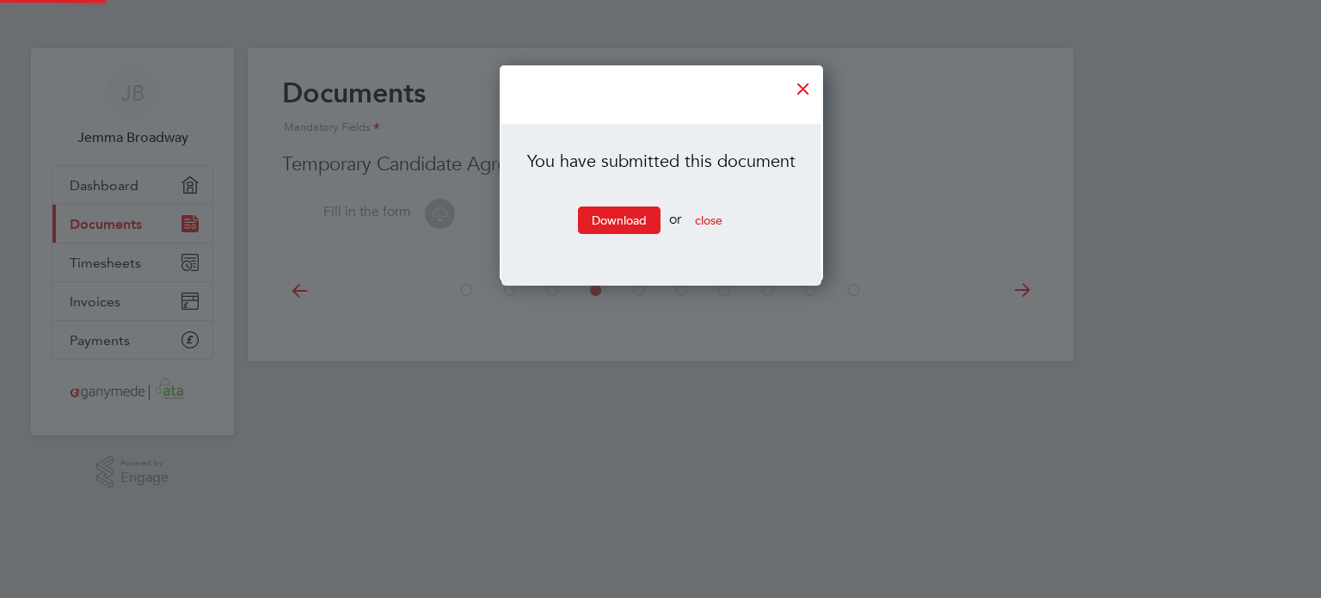
scroll to position [217, 322]
click at [718, 225] on span "close" at bounding box center [709, 219] width 28 height 15
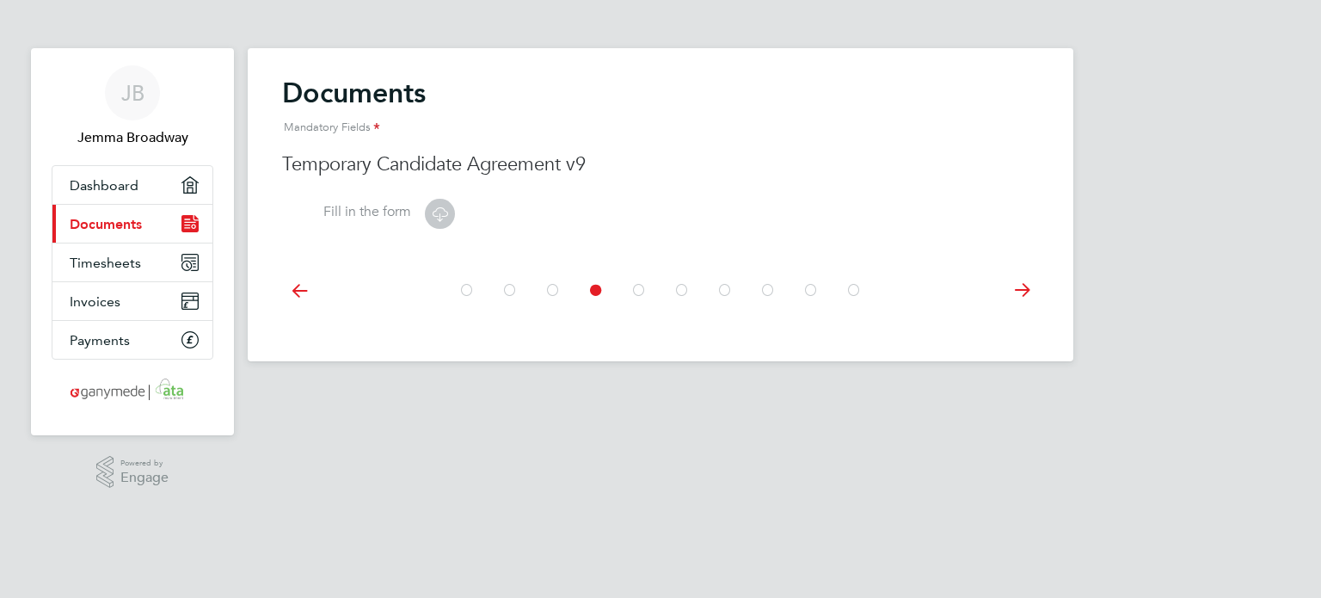
click at [554, 286] on icon at bounding box center [552, 290] width 17 height 39
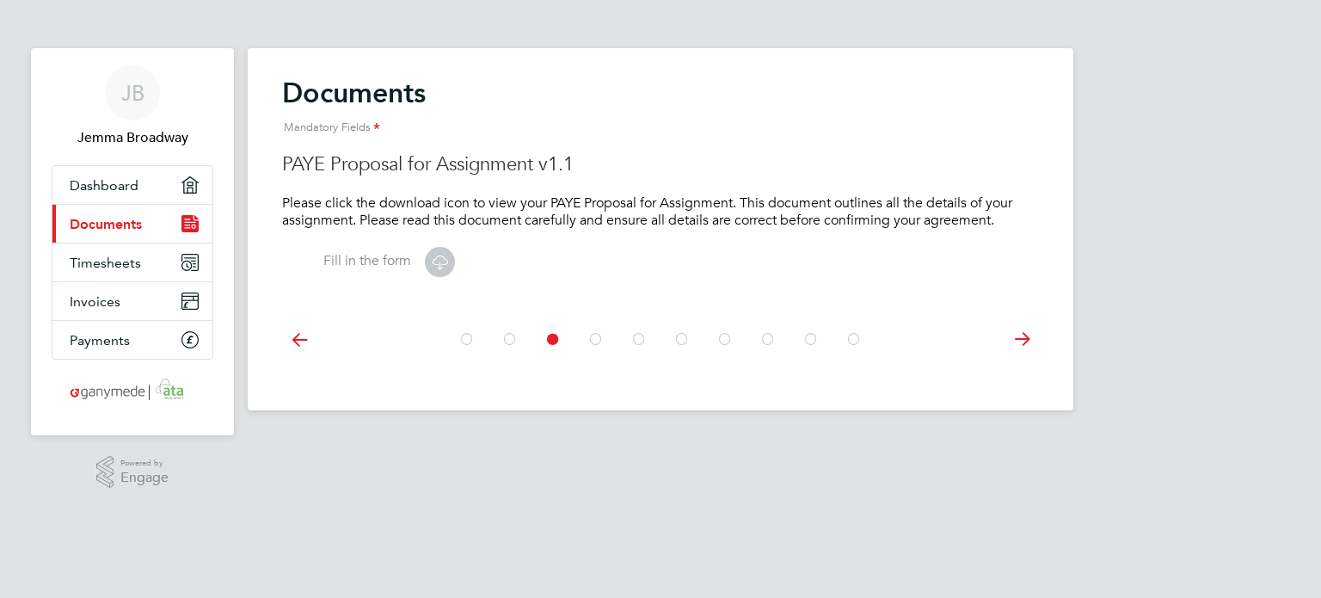
click at [447, 268] on icon at bounding box center [439, 261] width 21 height 21
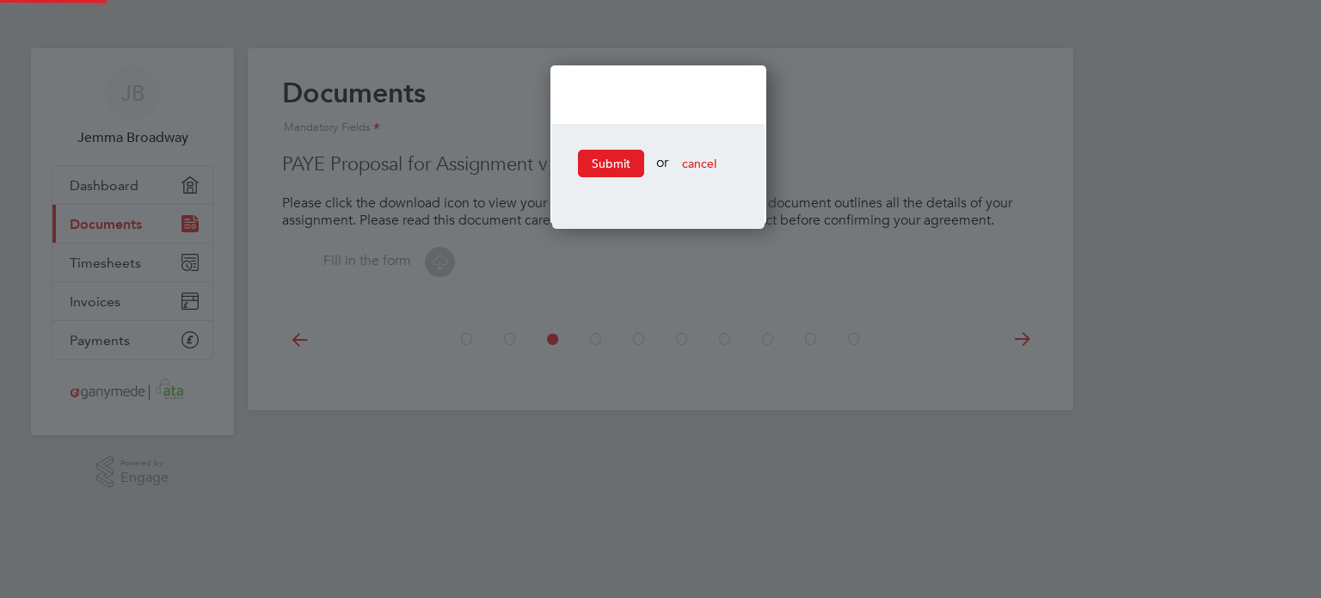
scroll to position [160, 220]
click at [606, 163] on button "Submit" at bounding box center [611, 164] width 66 height 28
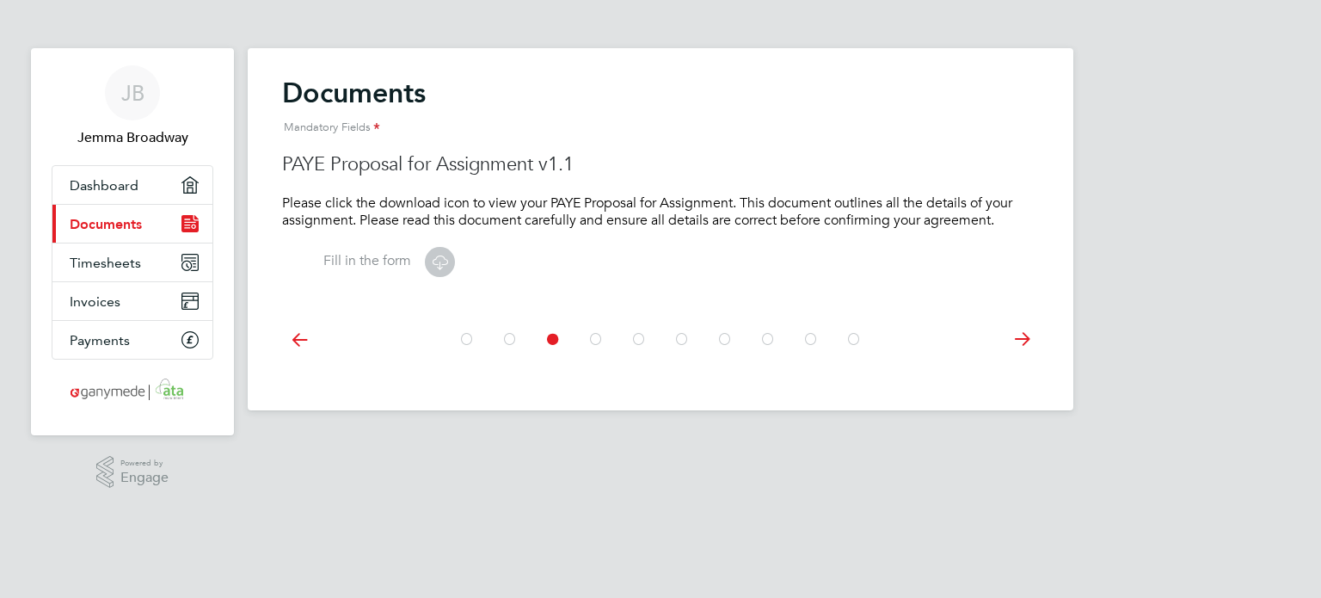
click at [440, 261] on icon at bounding box center [439, 261] width 21 height 21
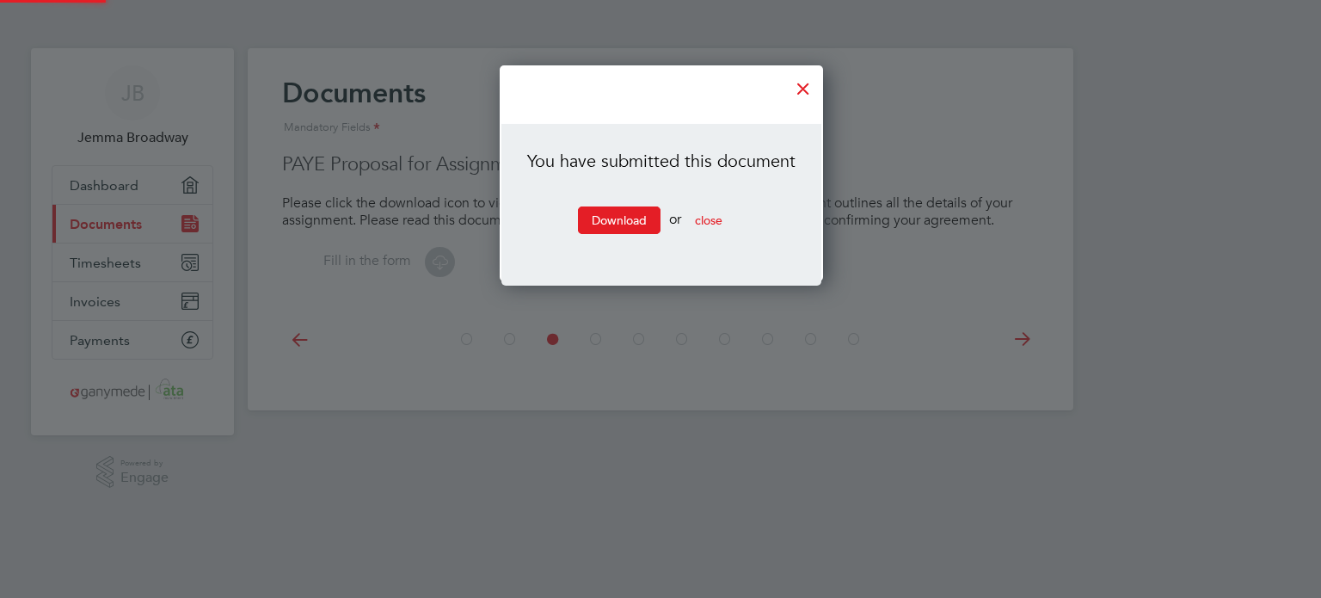
scroll to position [217, 322]
click at [610, 229] on link "Download" at bounding box center [619, 220] width 83 height 28
click at [705, 230] on button "close" at bounding box center [708, 220] width 55 height 28
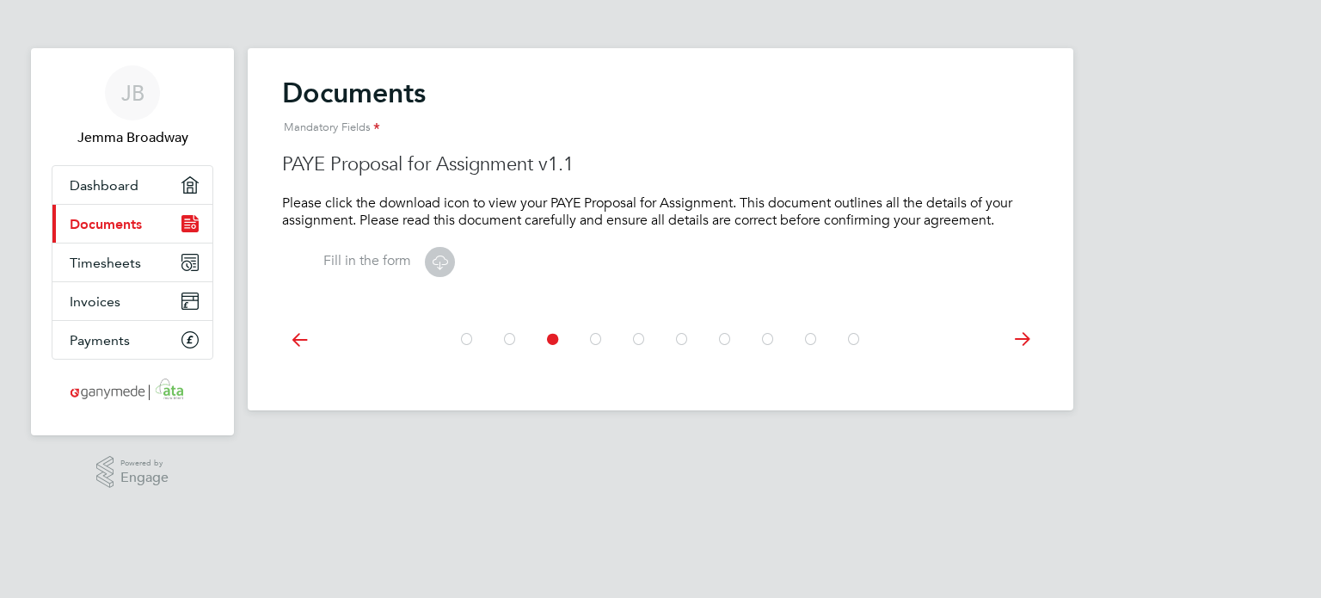
click at [439, 267] on icon at bounding box center [439, 261] width 21 height 21
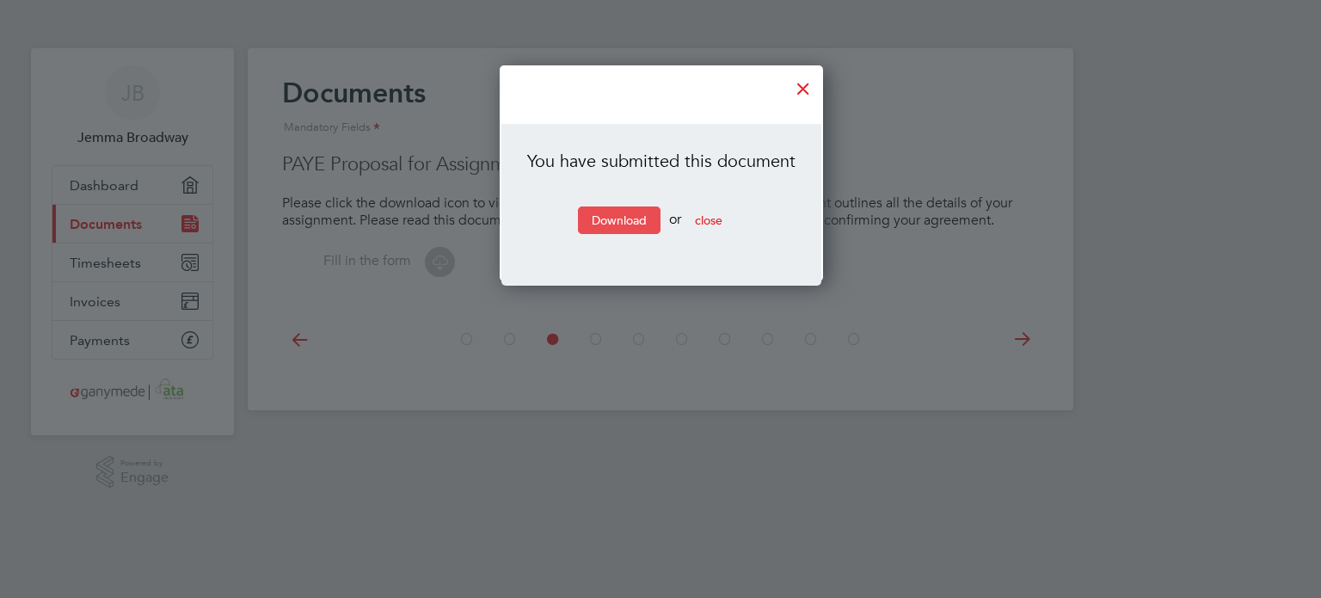
click at [654, 215] on link "Download" at bounding box center [619, 220] width 83 height 28
click at [709, 223] on span "close" at bounding box center [709, 219] width 28 height 15
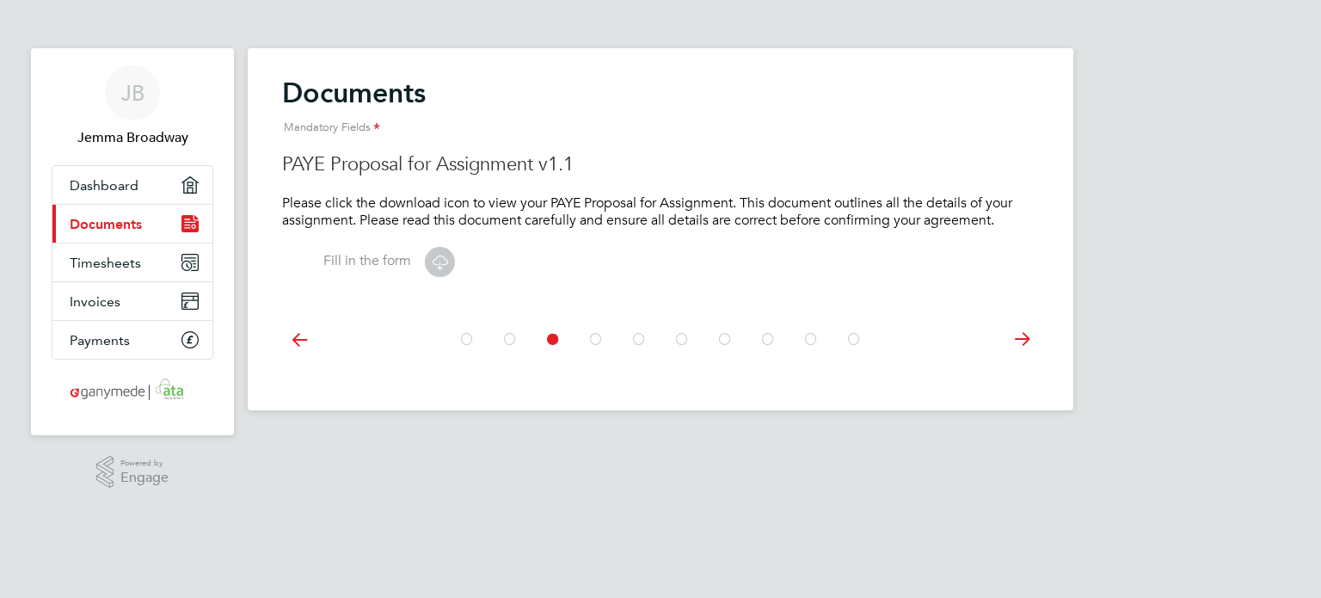
click at [145, 219] on link "Current page: Documents" at bounding box center [132, 224] width 160 height 38
click at [132, 169] on link "Dashboard" at bounding box center [132, 185] width 160 height 38
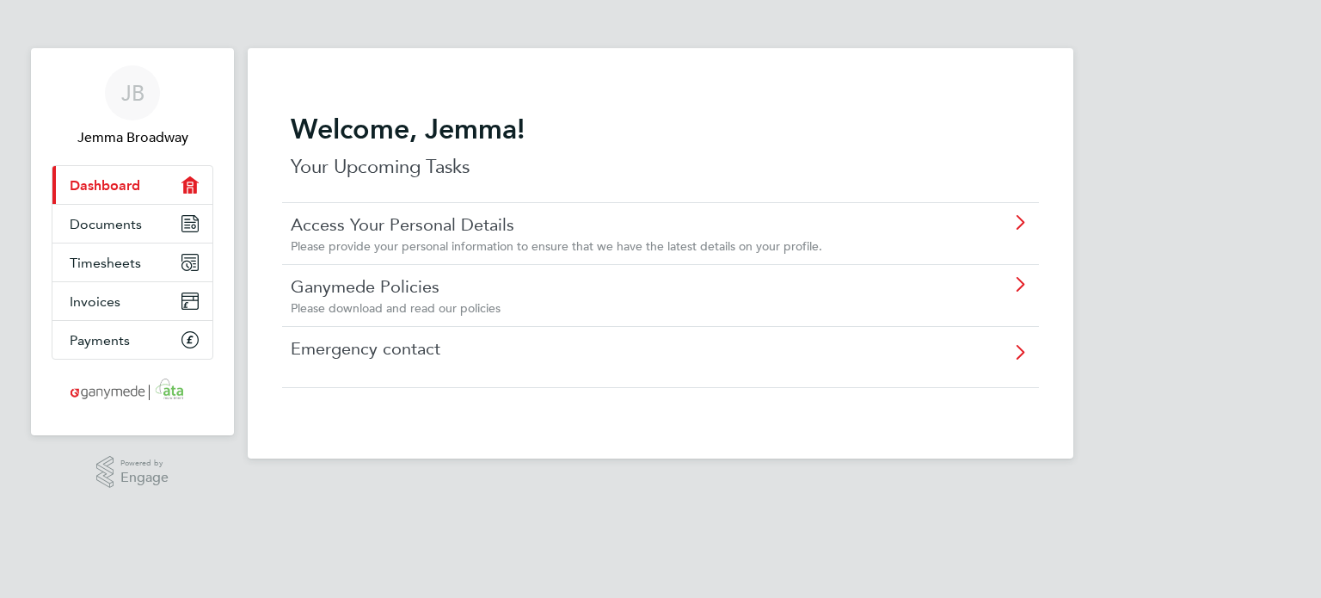
click at [395, 360] on div "Emergency contact" at bounding box center [616, 349] width 651 height 25
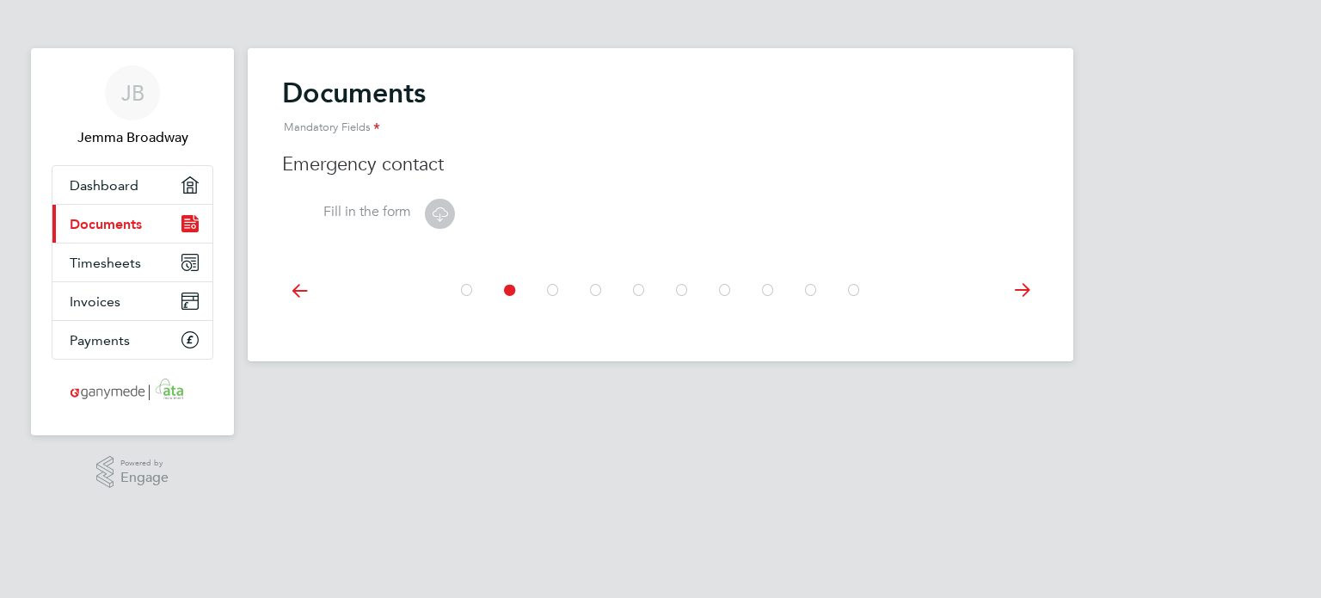
click at [440, 216] on icon at bounding box center [439, 213] width 21 height 21
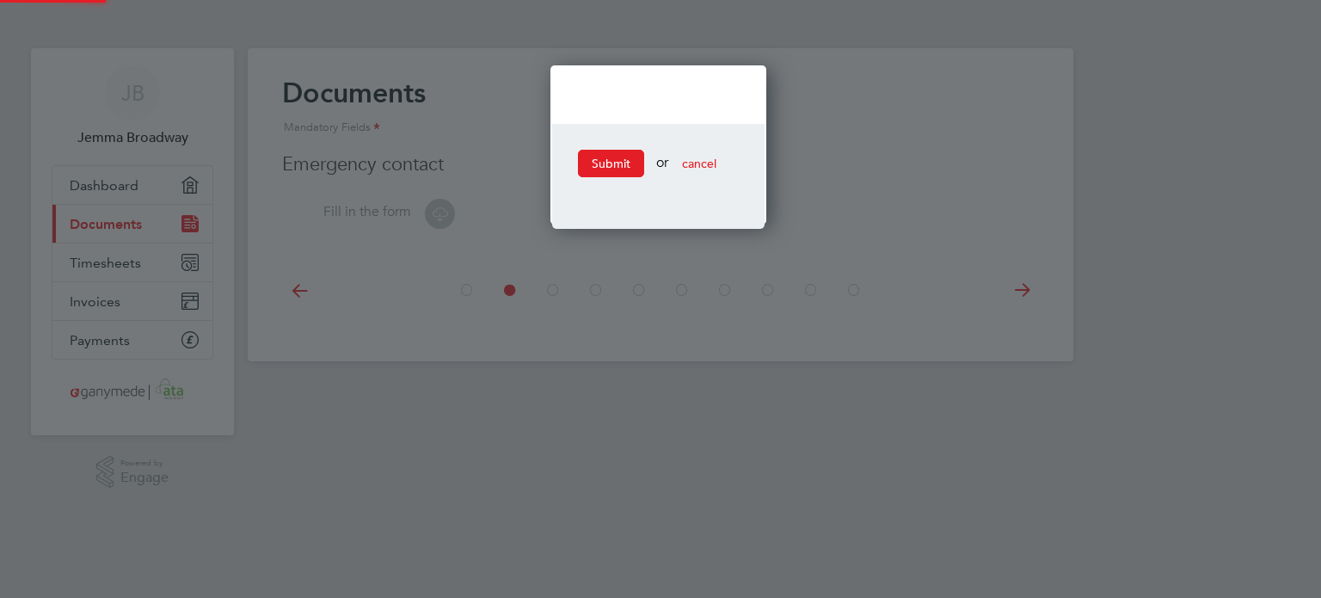
scroll to position [160, 220]
click at [605, 160] on button "Submit" at bounding box center [611, 164] width 66 height 28
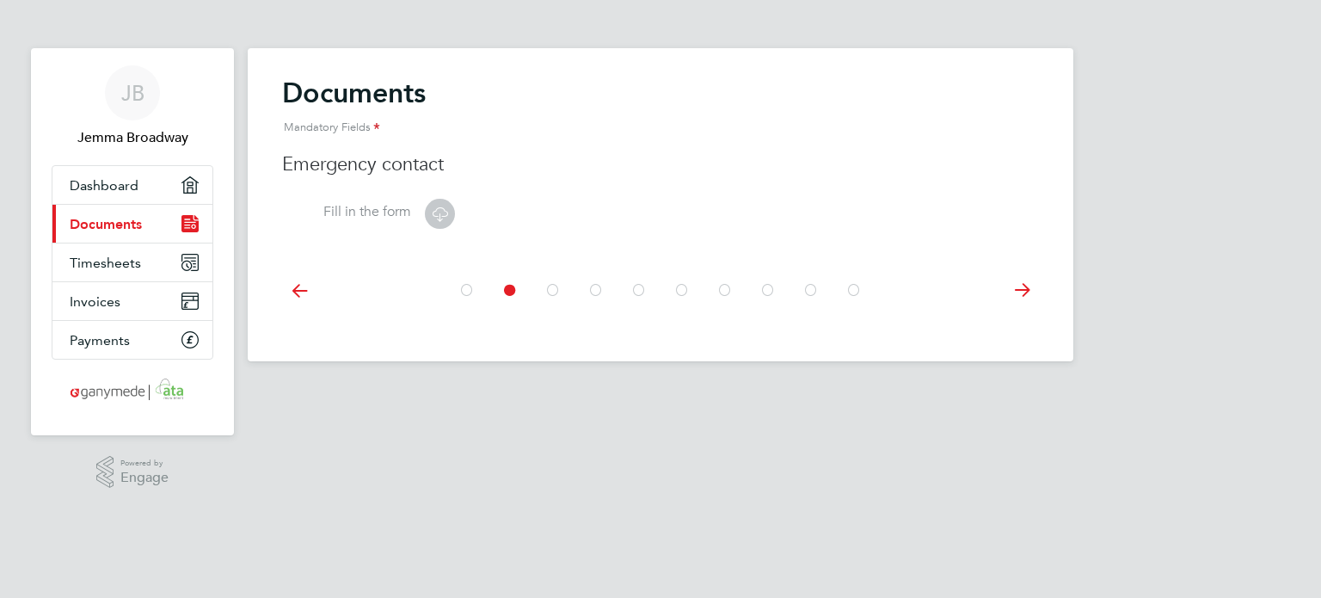
click at [440, 212] on icon at bounding box center [439, 213] width 21 height 21
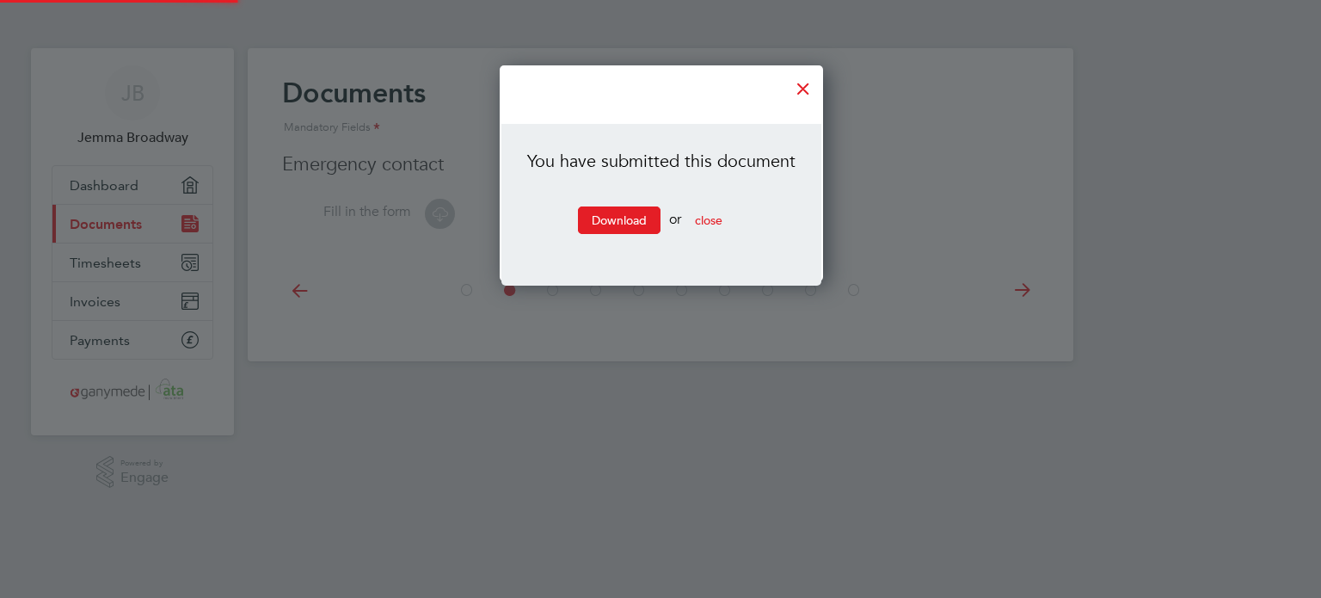
scroll to position [217, 322]
click at [615, 206] on link "Download" at bounding box center [619, 220] width 83 height 28
click at [620, 228] on link "Download" at bounding box center [619, 220] width 83 height 28
click at [720, 211] on button "close" at bounding box center [708, 220] width 55 height 28
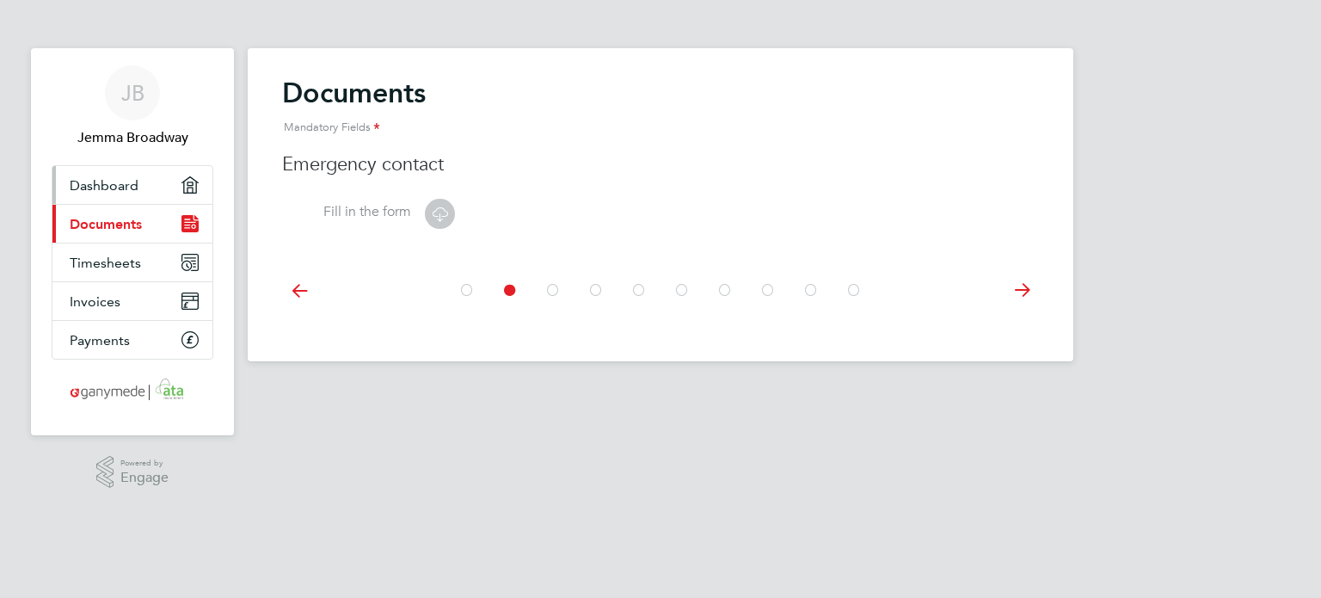
click at [100, 177] on span "Dashboard" at bounding box center [104, 185] width 69 height 16
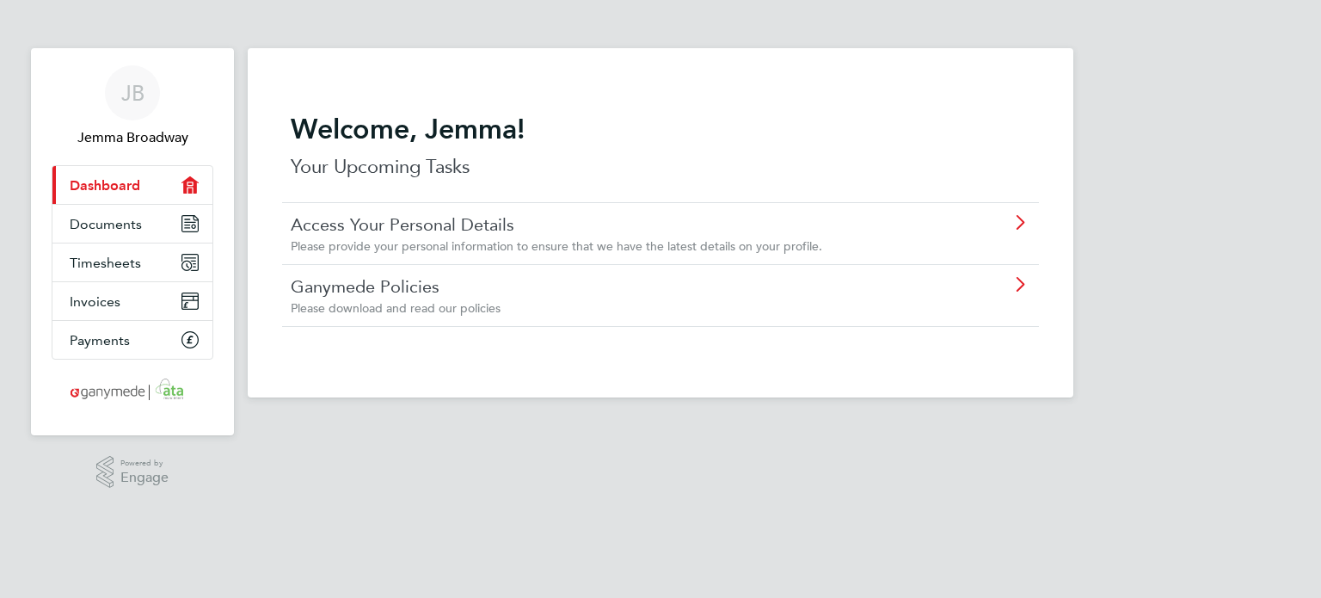
click at [447, 226] on link "Access Your Personal Details" at bounding box center [612, 224] width 642 height 22
click at [1016, 292] on icon at bounding box center [1019, 285] width 21 height 14
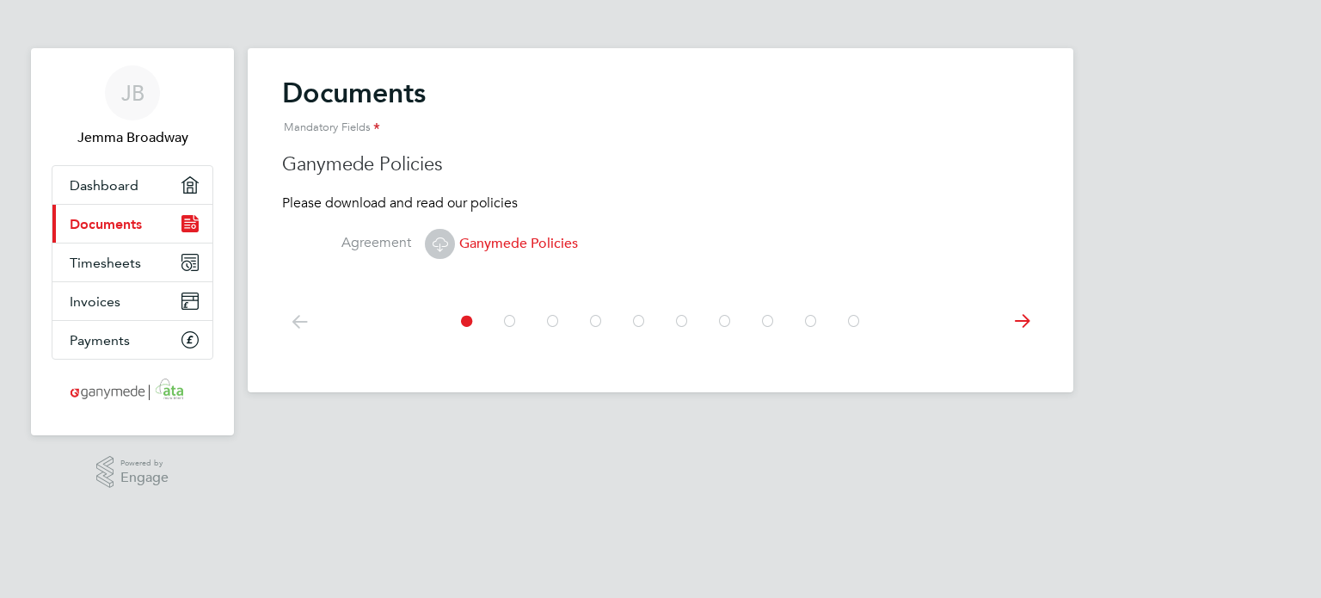
click at [853, 322] on icon at bounding box center [853, 321] width 17 height 39
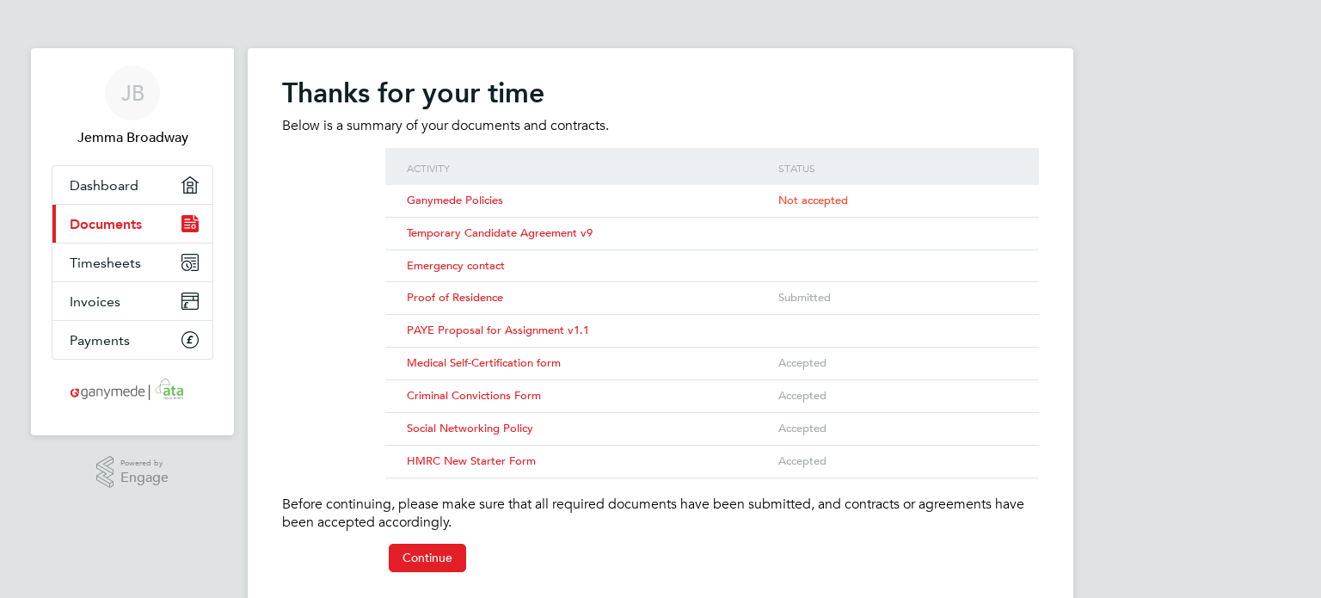
click at [457, 266] on span "Emergency contact" at bounding box center [456, 265] width 98 height 15
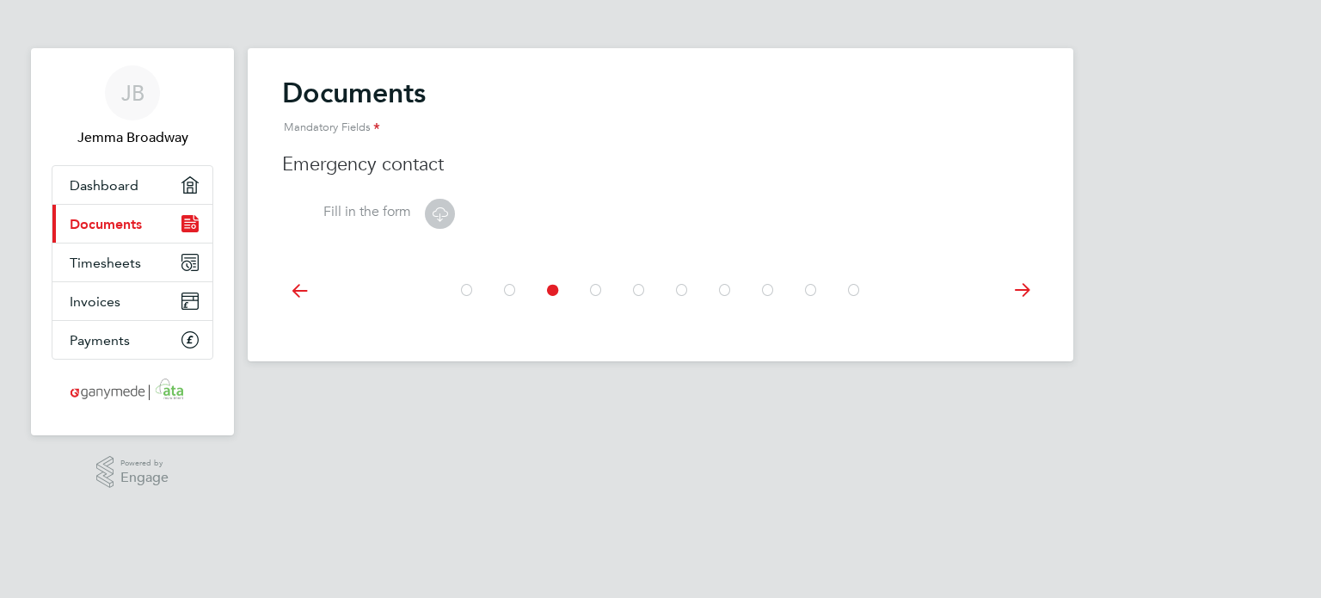
click at [442, 218] on icon at bounding box center [439, 213] width 21 height 21
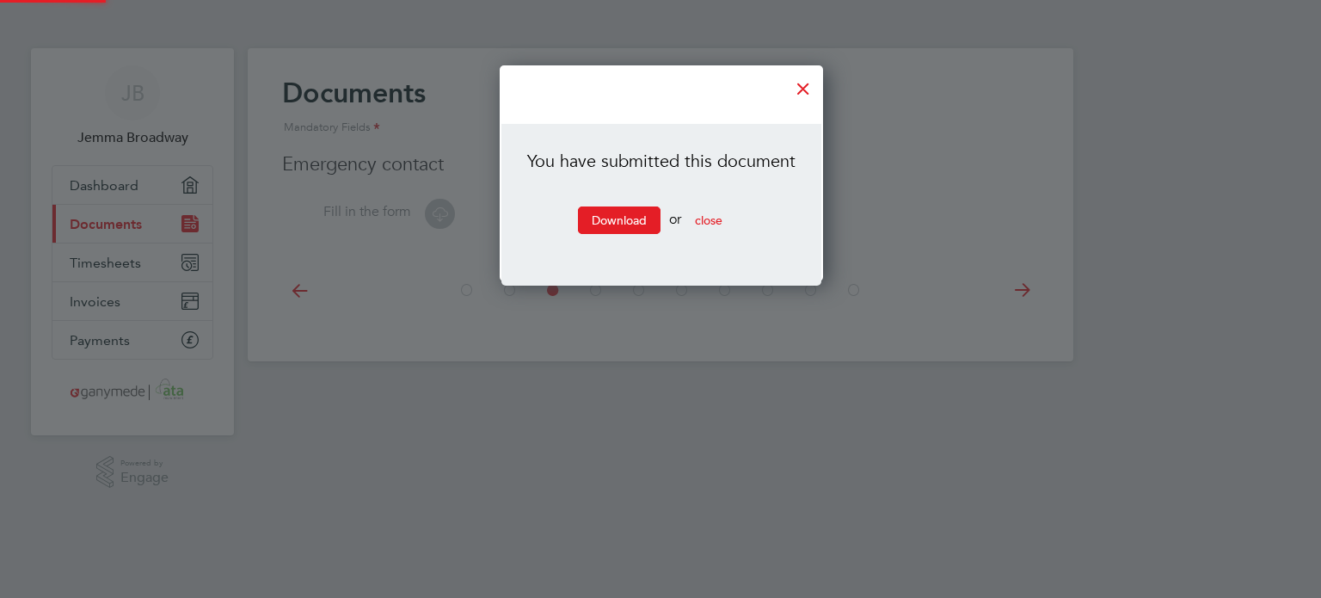
scroll to position [217, 322]
click at [703, 216] on span "close" at bounding box center [709, 219] width 28 height 15
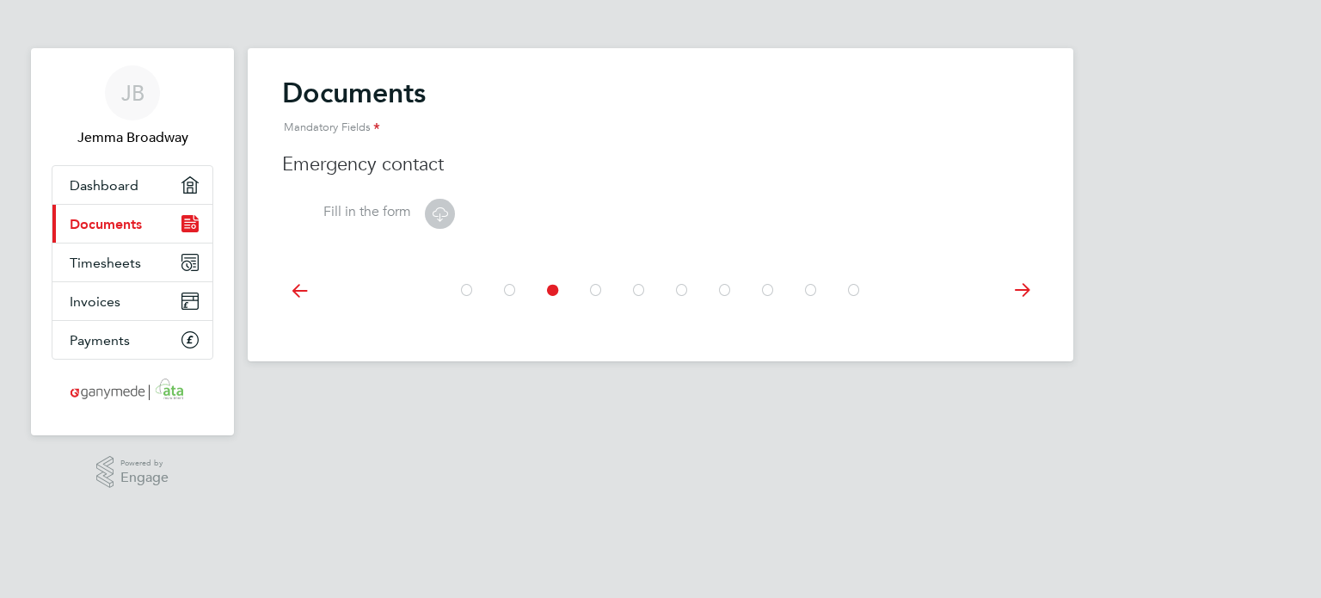
click at [592, 298] on icon at bounding box center [595, 290] width 17 height 39
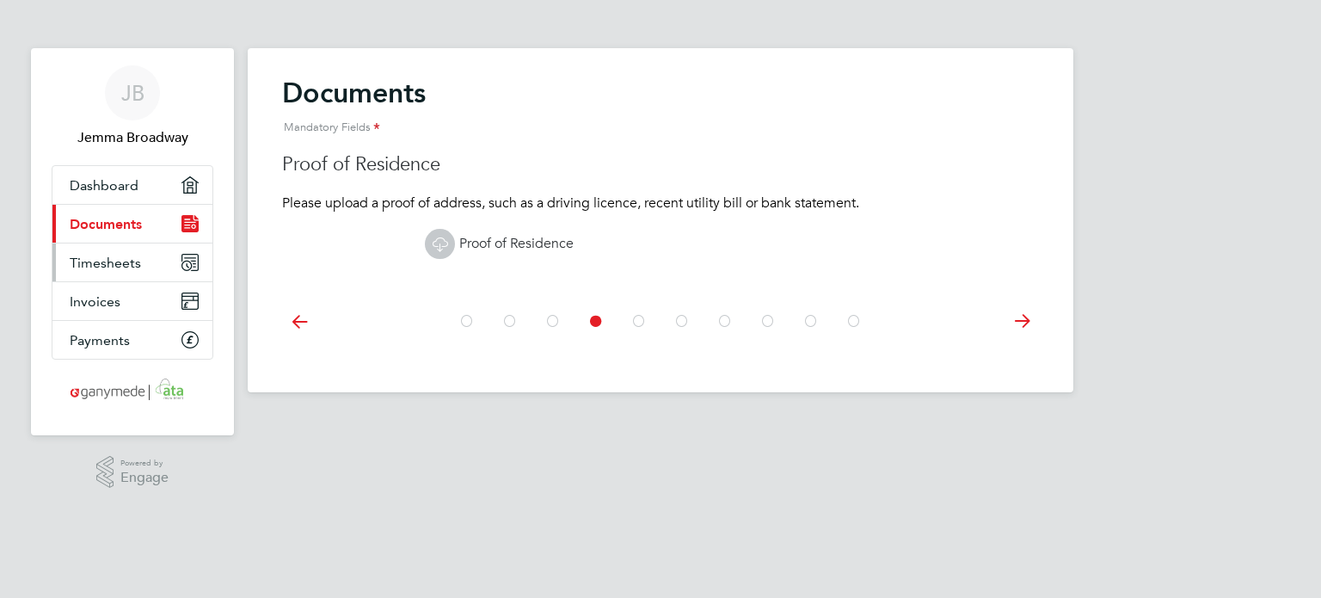
click at [132, 261] on span "Timesheets" at bounding box center [105, 263] width 71 height 16
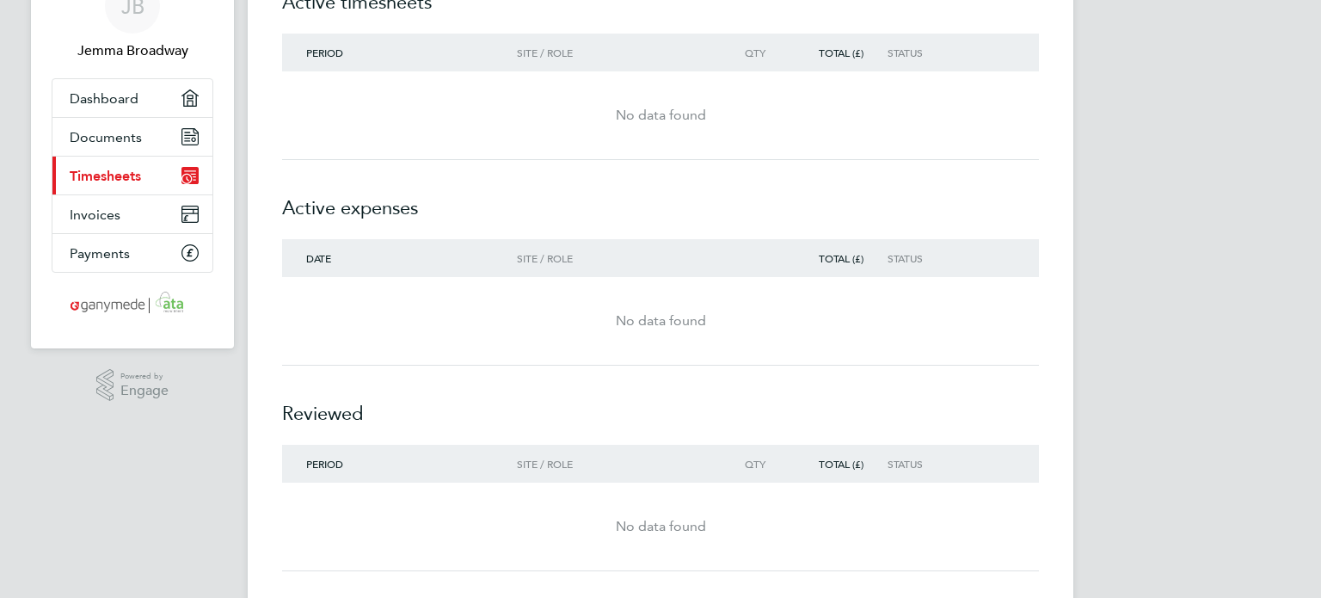
click at [933, 498] on div "No data found" at bounding box center [660, 526] width 757 height 62
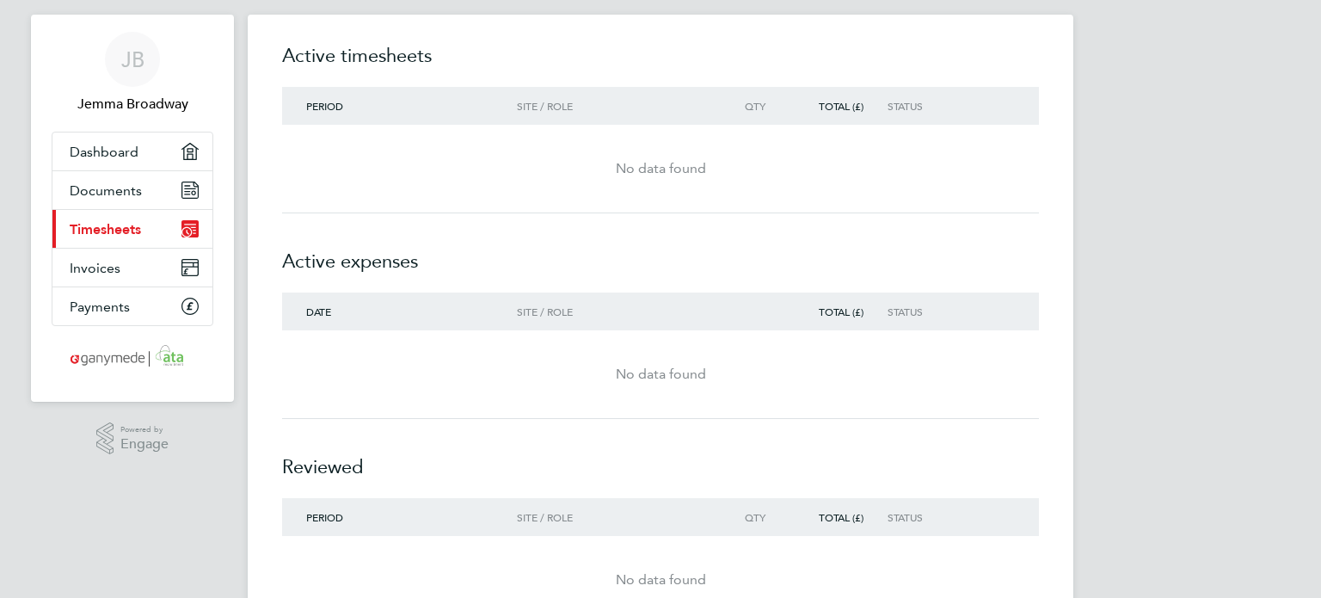
scroll to position [18, 0]
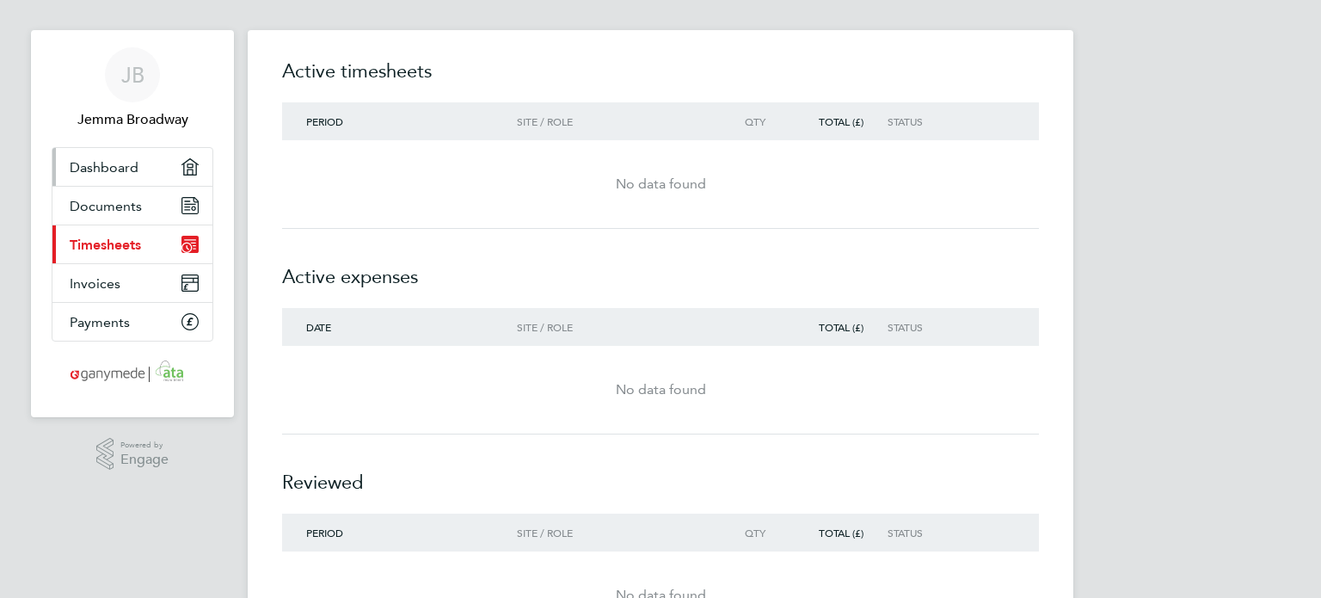
click at [122, 180] on link "Dashboard" at bounding box center [132, 167] width 160 height 38
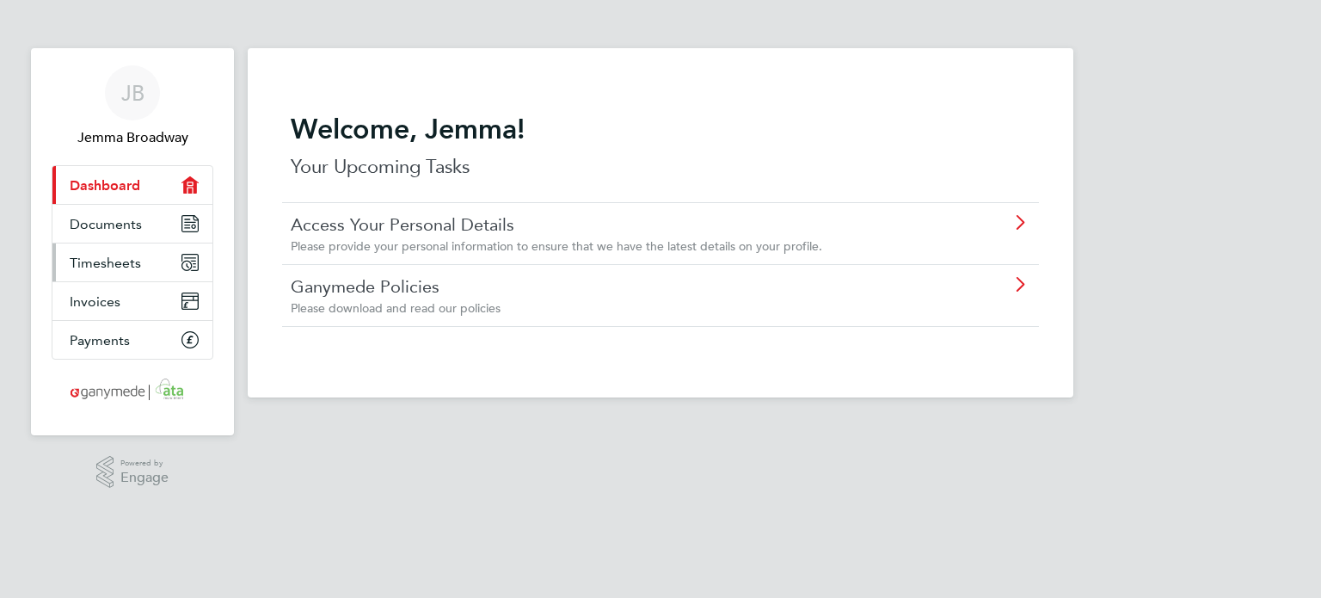
click at [133, 243] on link "Timesheets" at bounding box center [132, 262] width 160 height 38
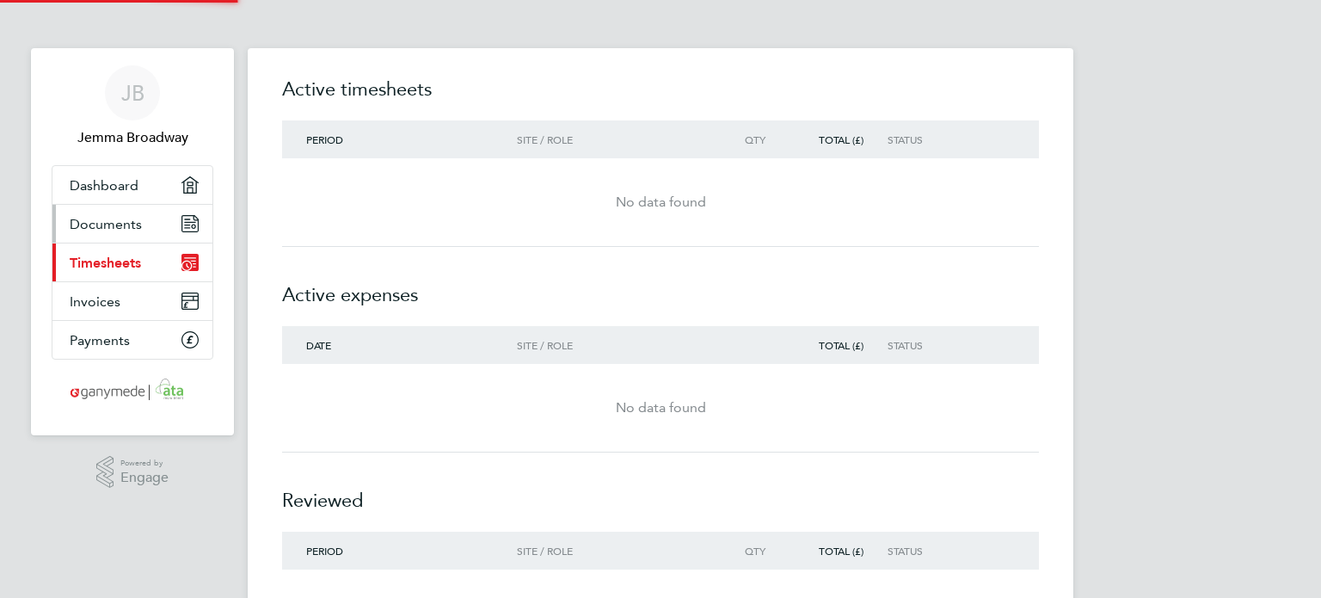
click at [138, 218] on span "Documents" at bounding box center [106, 224] width 72 height 16
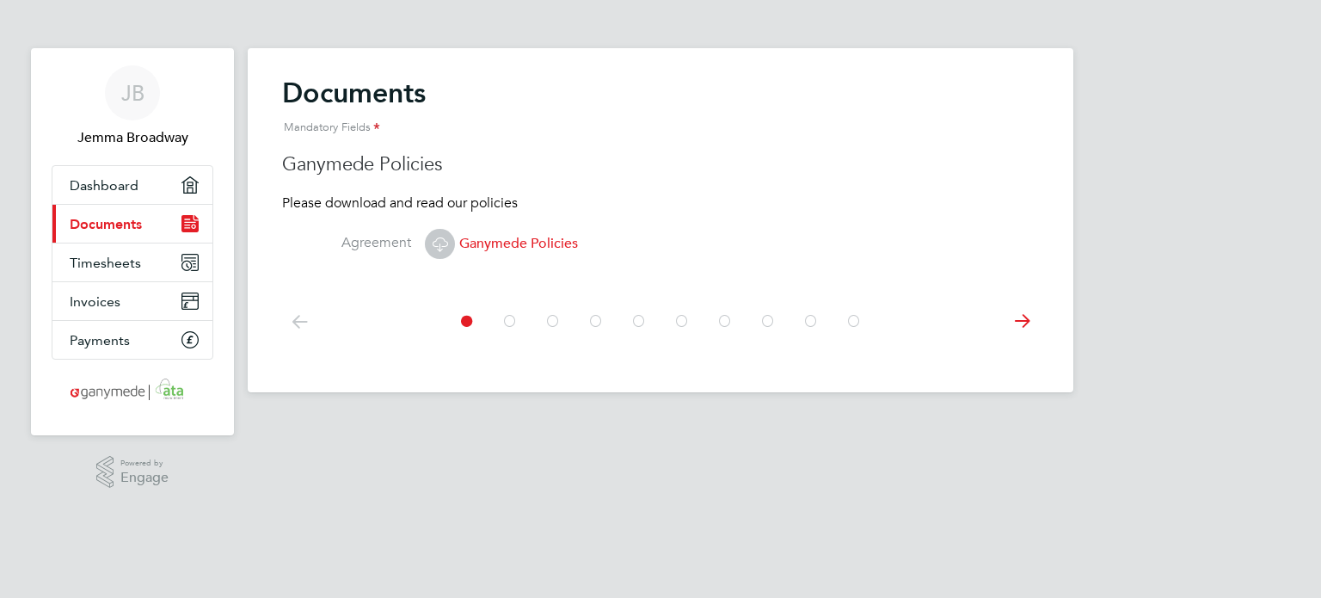
click at [308, 321] on icon at bounding box center [299, 321] width 34 height 39
click at [843, 328] on div at bounding box center [660, 321] width 430 height 39
click at [867, 328] on div at bounding box center [660, 321] width 430 height 39
click at [857, 326] on icon at bounding box center [853, 321] width 17 height 39
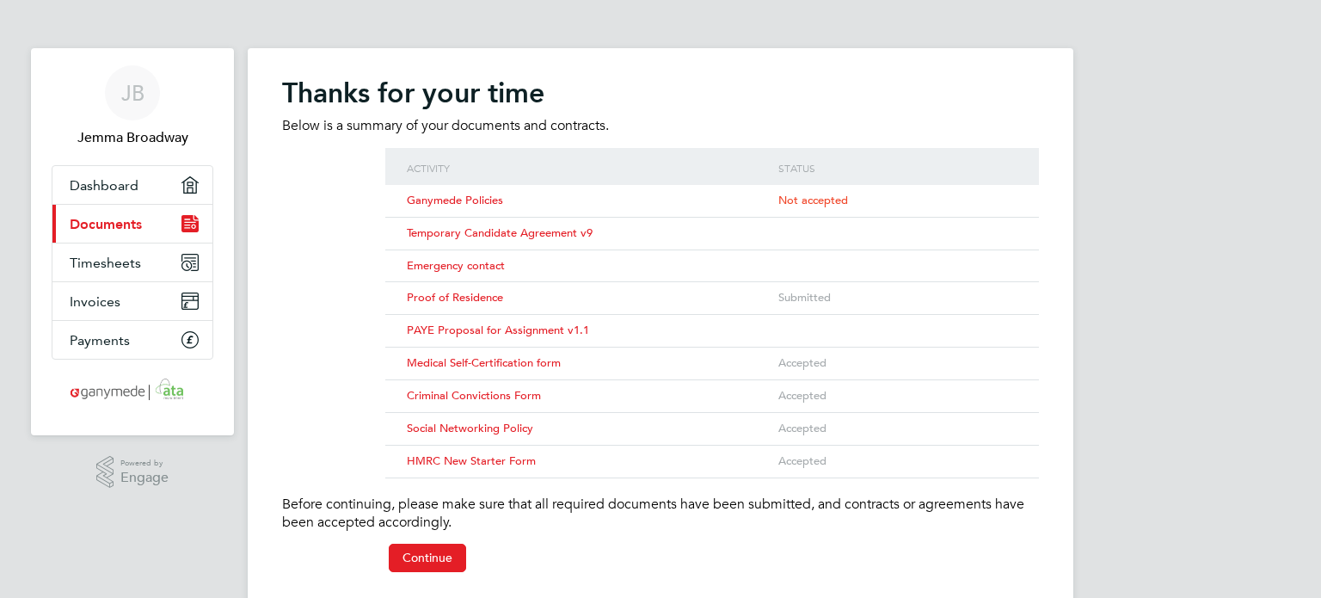
click at [481, 261] on span "Emergency contact" at bounding box center [456, 265] width 98 height 15
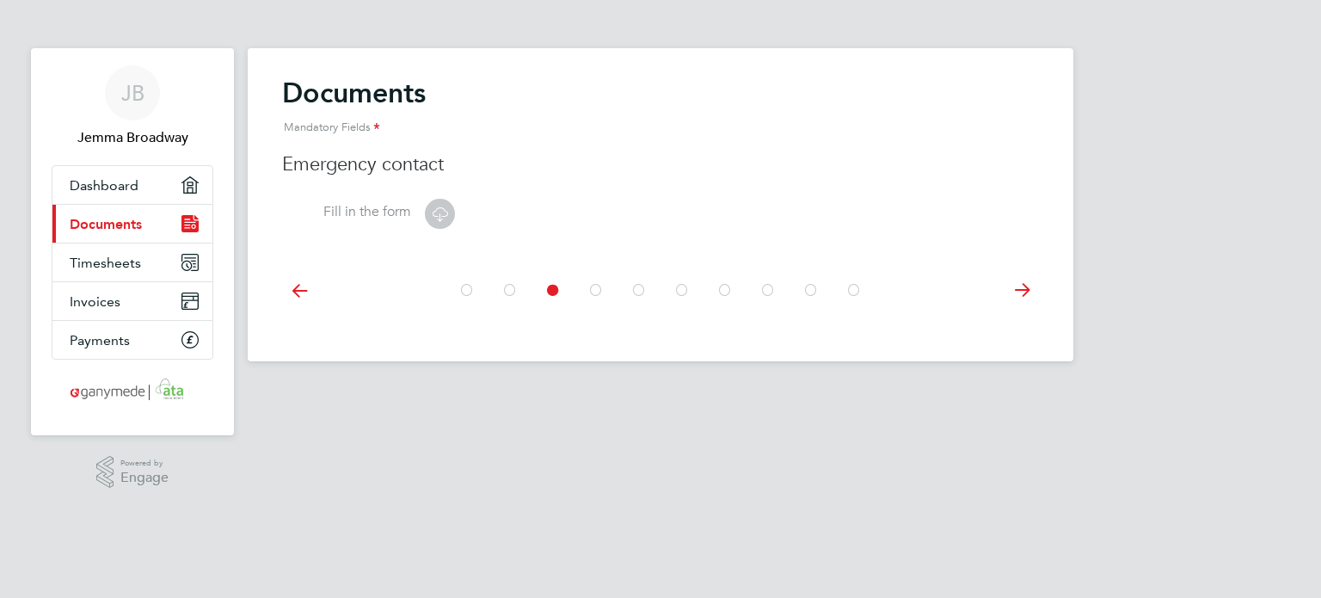
click at [439, 214] on icon at bounding box center [439, 213] width 21 height 21
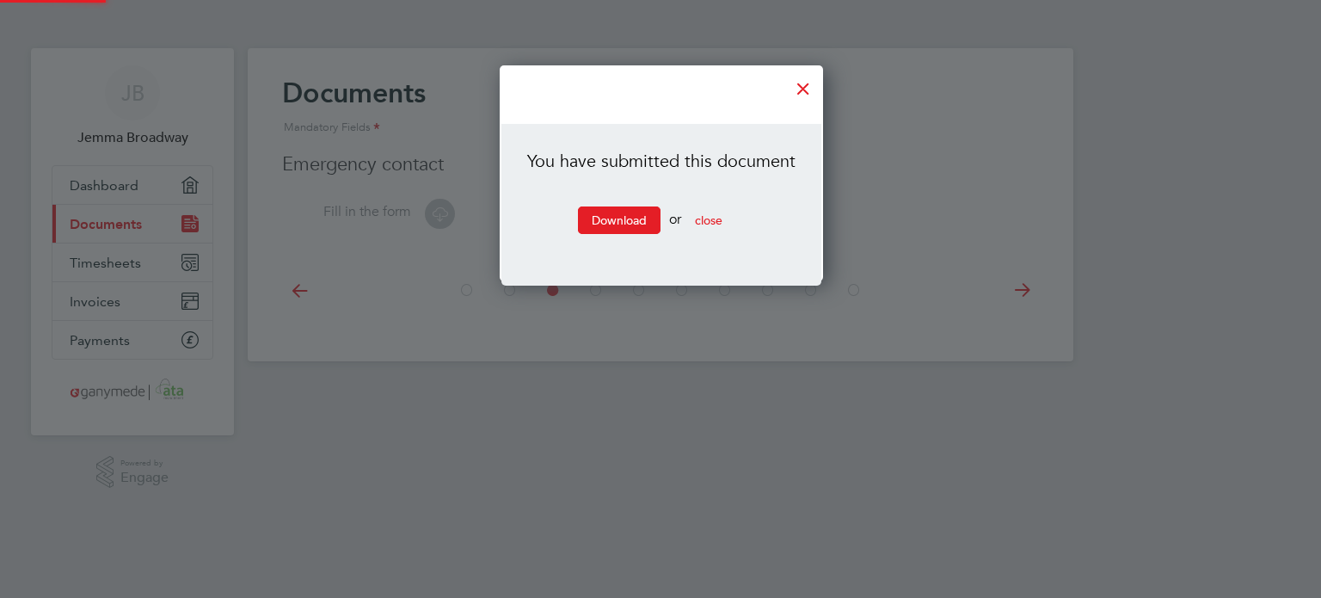
scroll to position [217, 322]
click at [598, 218] on link "Download" at bounding box center [619, 220] width 83 height 28
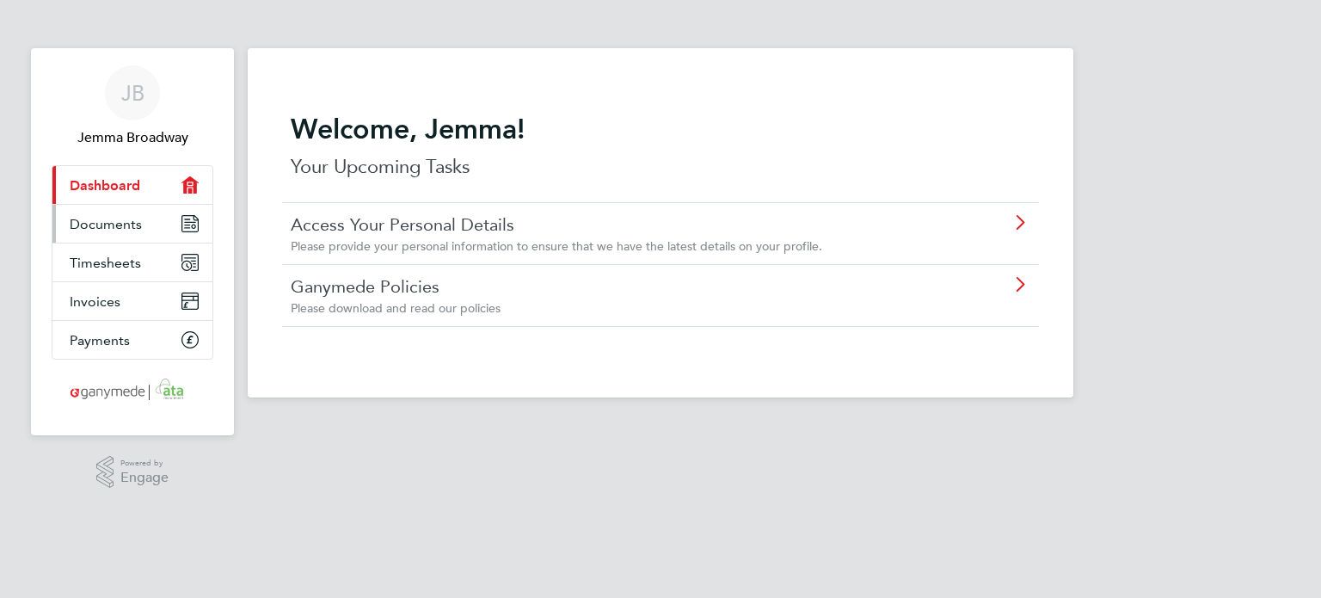
click at [105, 230] on span "Documents" at bounding box center [106, 224] width 72 height 16
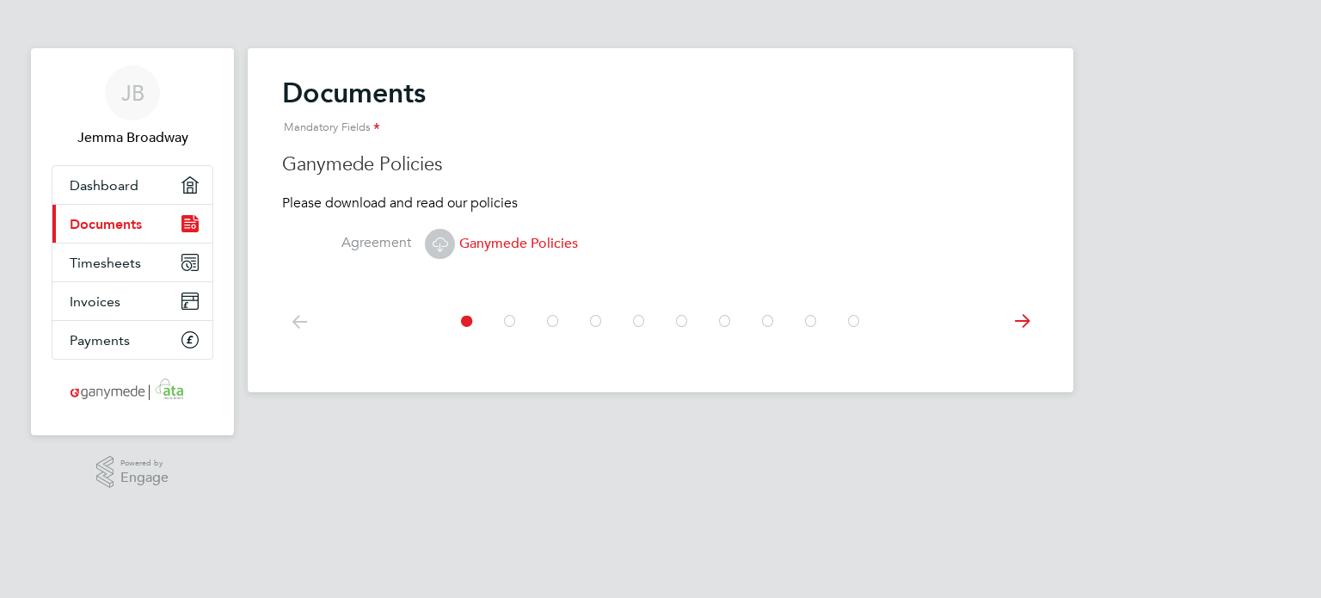
click at [861, 325] on icon at bounding box center [853, 321] width 17 height 39
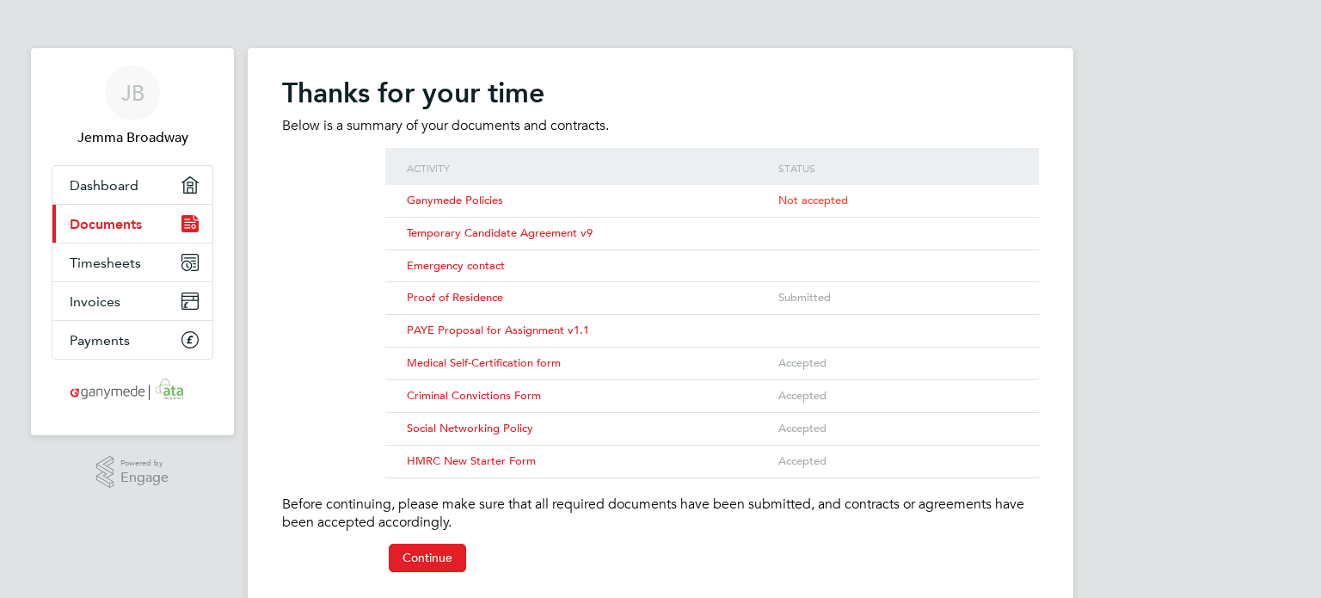
click at [464, 339] on div "PAYE Proposal for Assignment v1.1" at bounding box center [587, 331] width 371 height 32
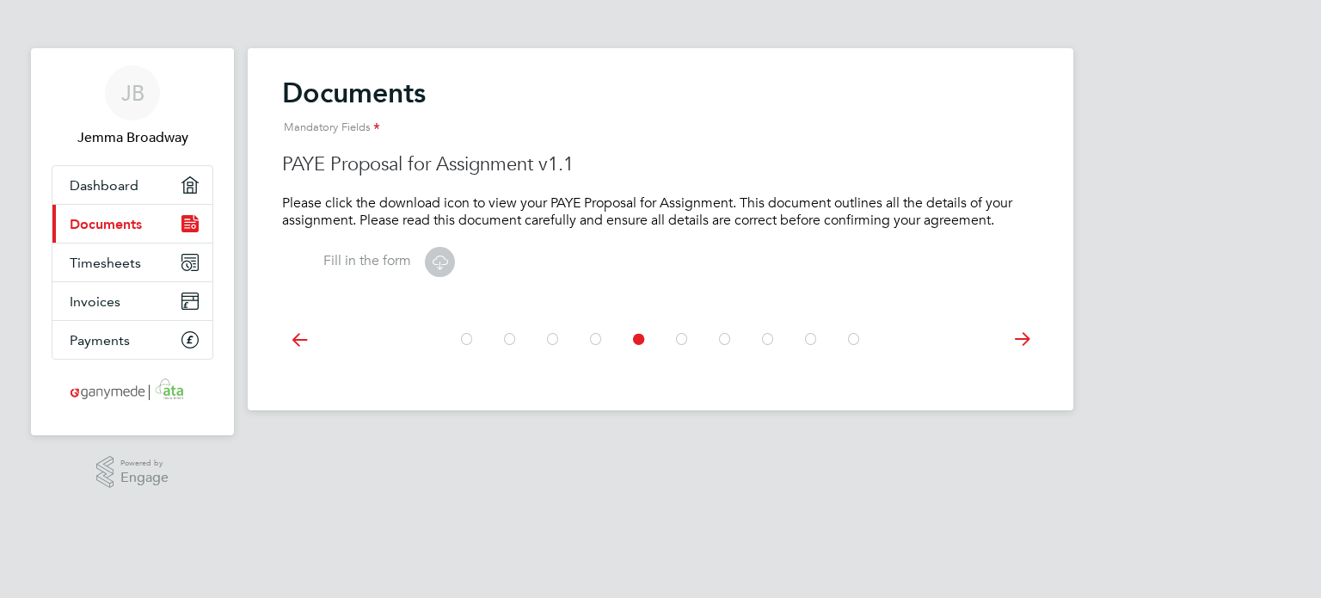
click at [433, 261] on icon at bounding box center [439, 261] width 21 height 21
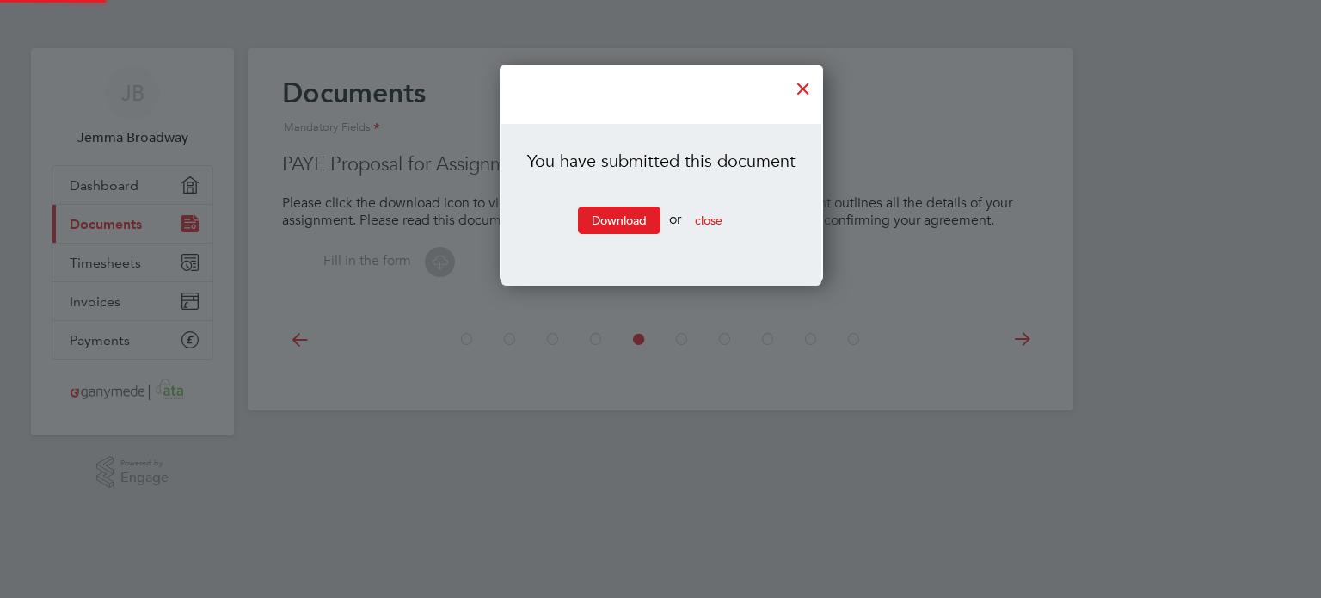
scroll to position [217, 322]
click at [597, 221] on link "Download" at bounding box center [619, 220] width 83 height 28
click at [704, 223] on span "close" at bounding box center [709, 219] width 28 height 15
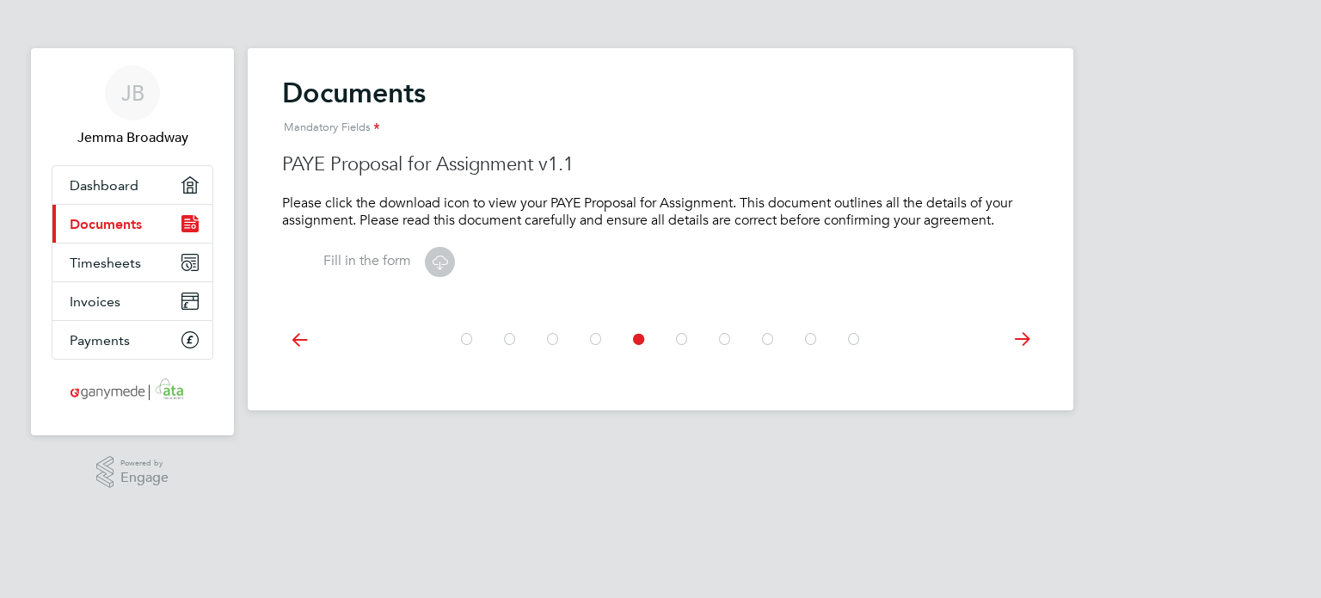
click at [858, 340] on icon at bounding box center [853, 339] width 17 height 39
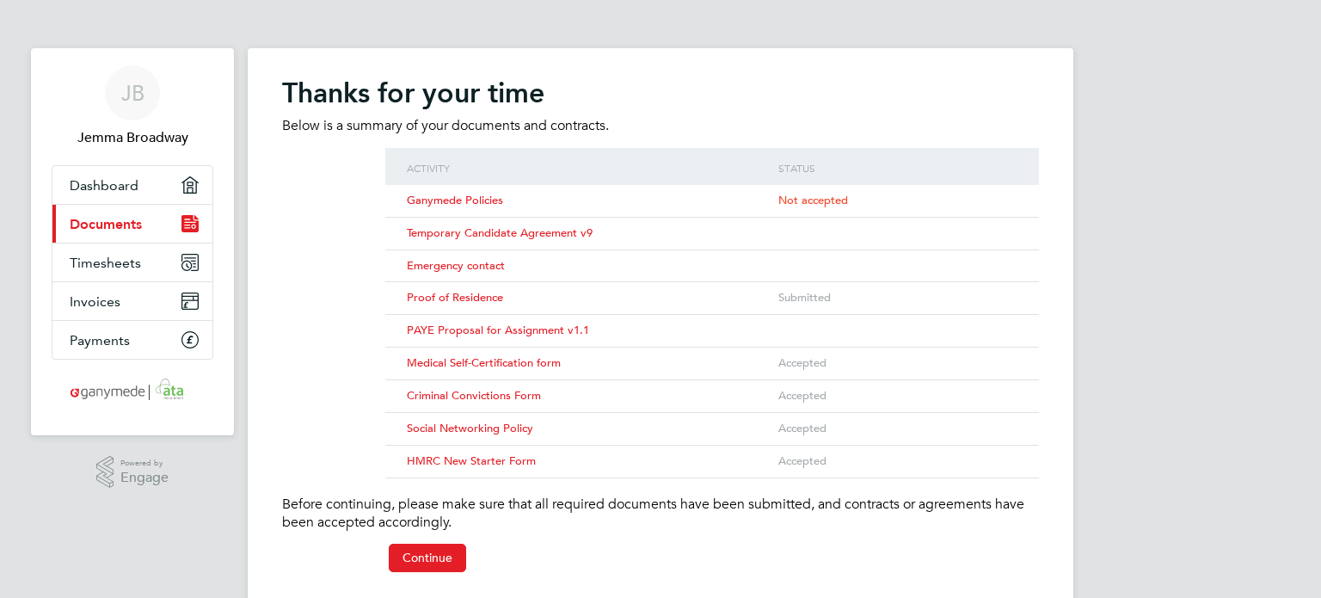
click at [437, 237] on span "Temporary Candidate Agreement v9" at bounding box center [500, 232] width 186 height 15
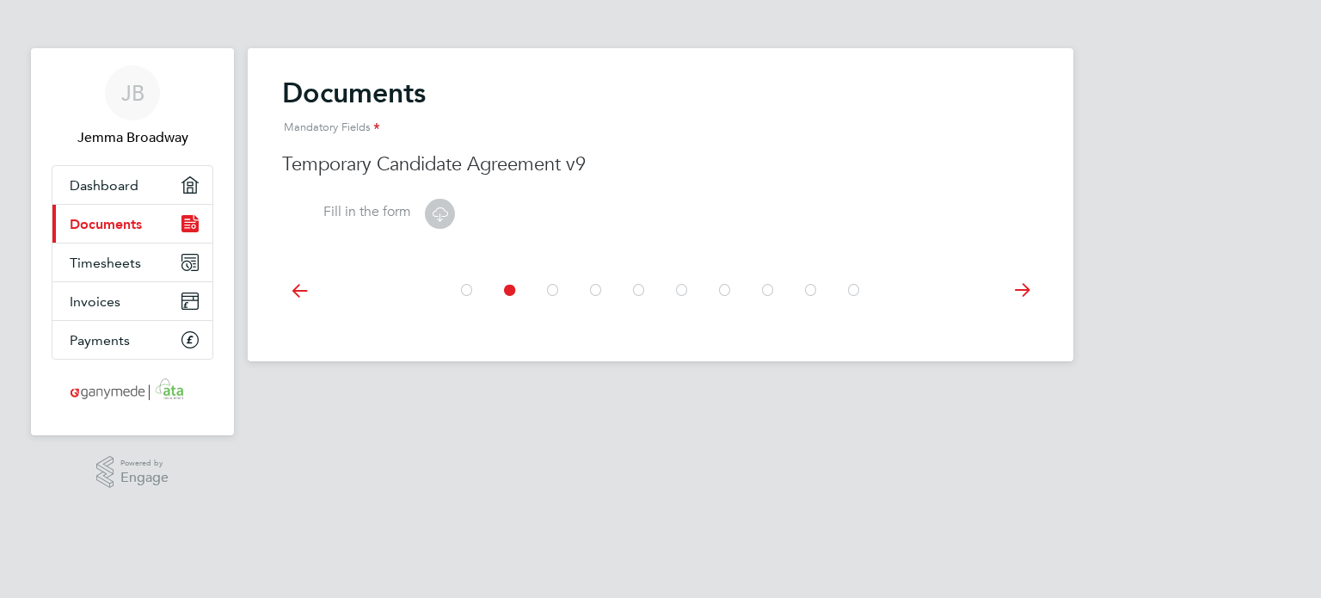
click at [430, 215] on icon at bounding box center [439, 213] width 21 height 21
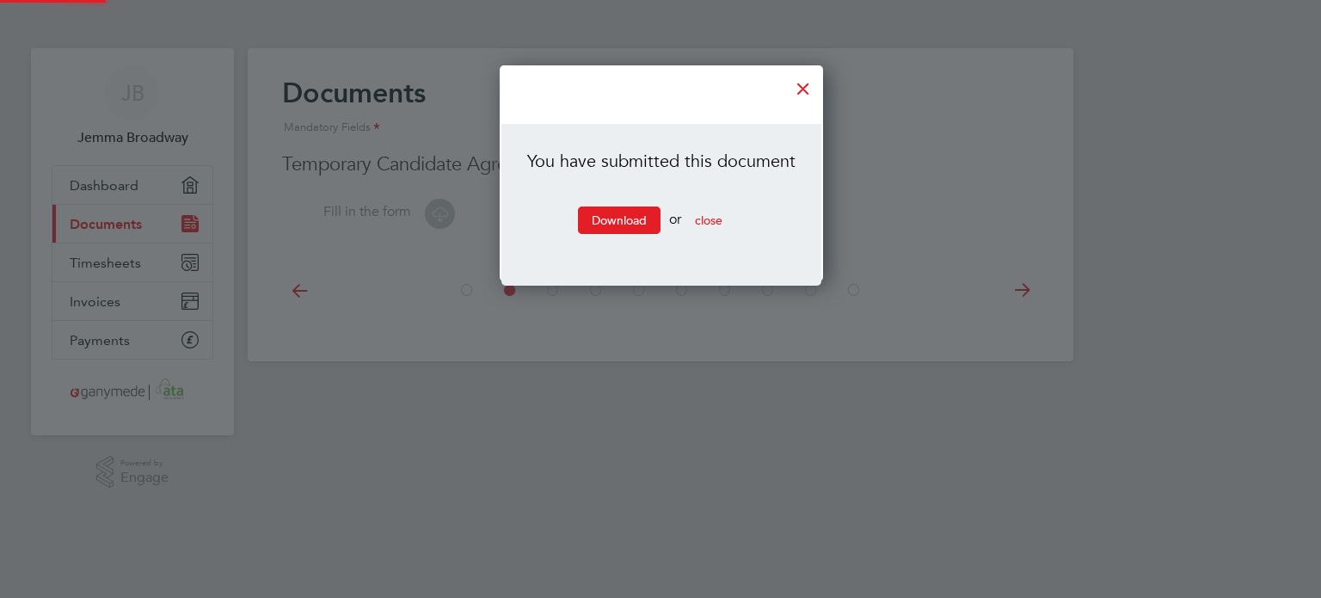
scroll to position [217, 322]
click at [611, 209] on link "Download" at bounding box center [619, 220] width 83 height 28
click at [697, 215] on span "close" at bounding box center [709, 219] width 28 height 15
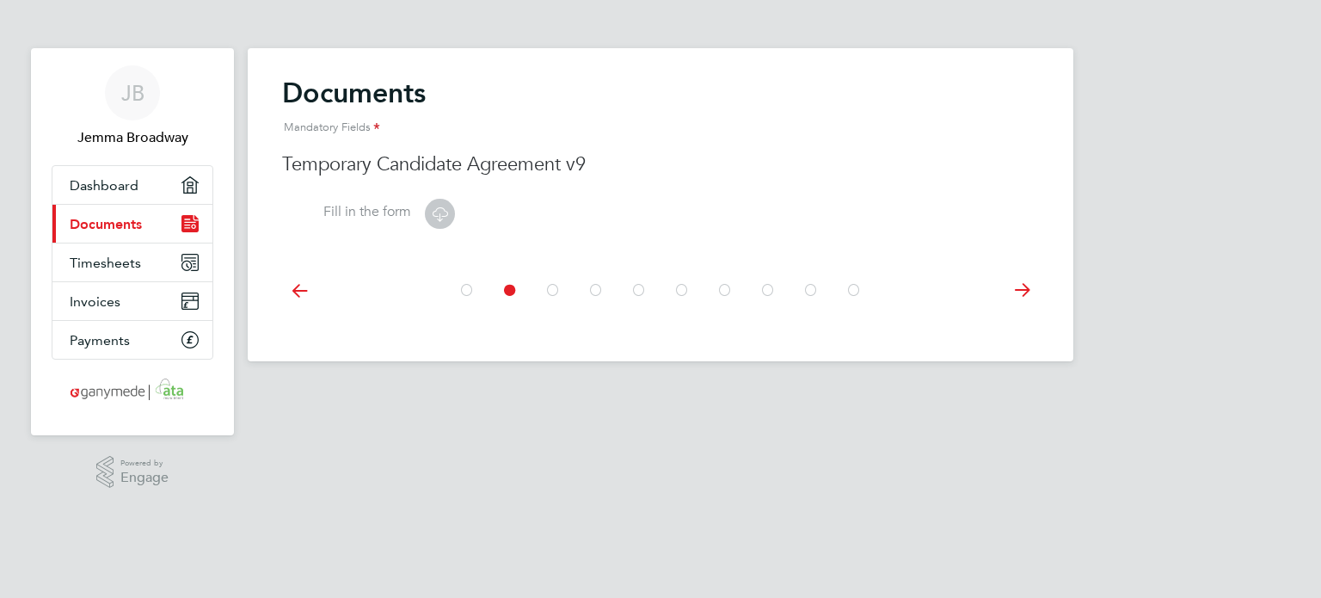
click at [543, 292] on div at bounding box center [660, 290] width 430 height 39
click at [547, 292] on icon at bounding box center [552, 290] width 17 height 39
click at [372, 215] on label "Fill in the form" at bounding box center [346, 212] width 129 height 18
click at [451, 206] on icon at bounding box center [439, 213] width 21 height 21
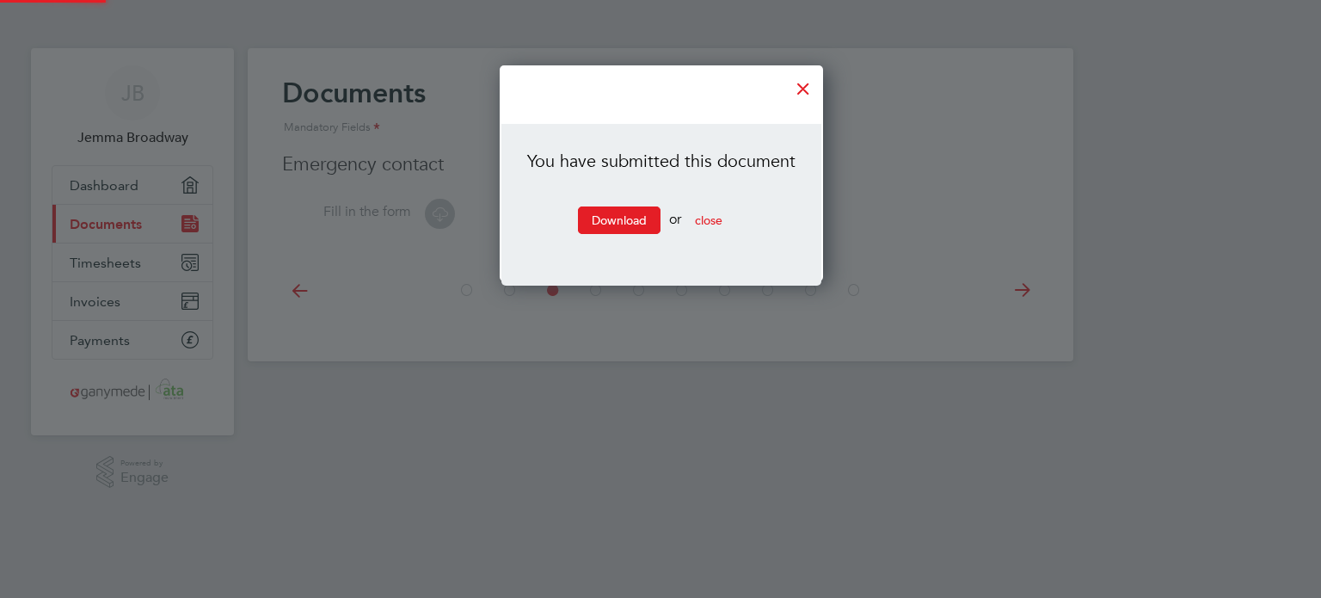
scroll to position [217, 322]
